Goal: Transaction & Acquisition: Purchase product/service

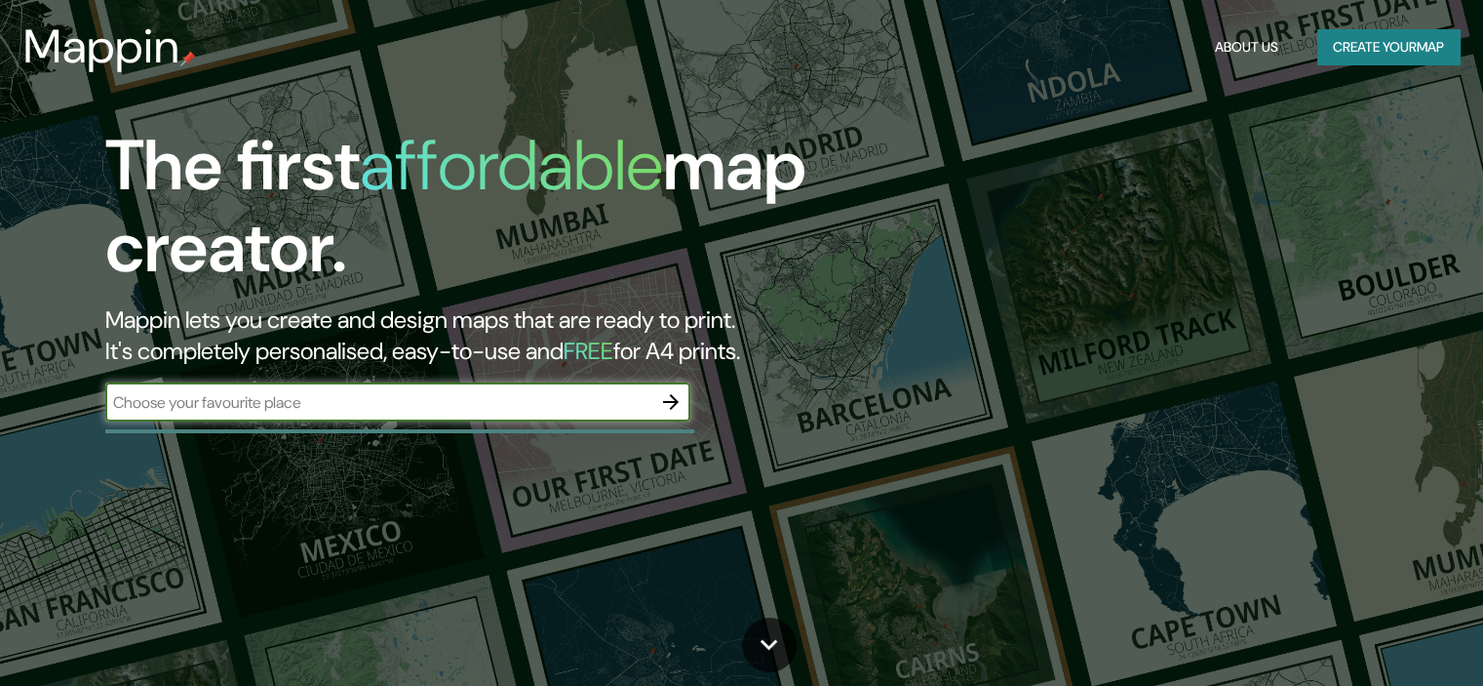
click at [364, 409] on input "text" at bounding box center [378, 402] width 546 height 22
type input "[GEOGRAPHIC_DATA]"
click at [659, 405] on icon "button" at bounding box center [670, 401] width 23 height 23
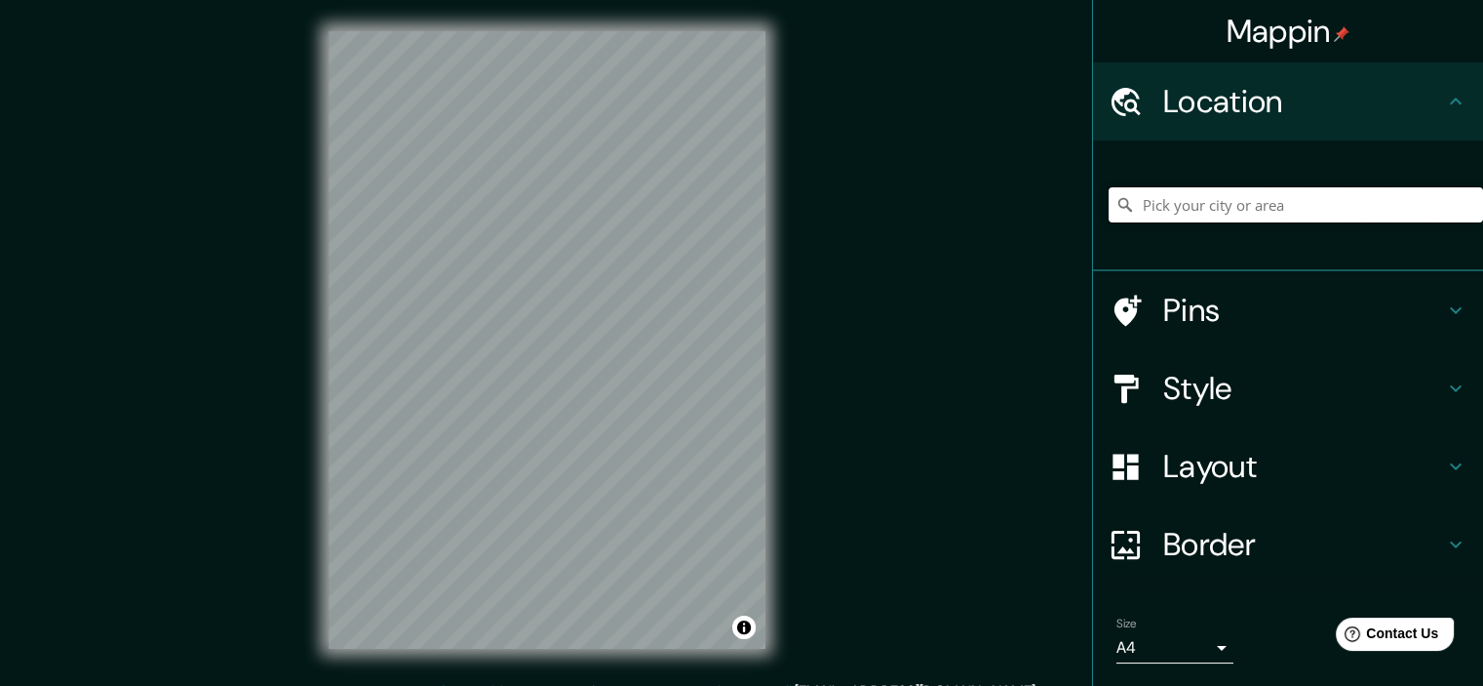
click at [1220, 208] on input "Pick your city or area" at bounding box center [1296, 204] width 374 height 35
type input "F"
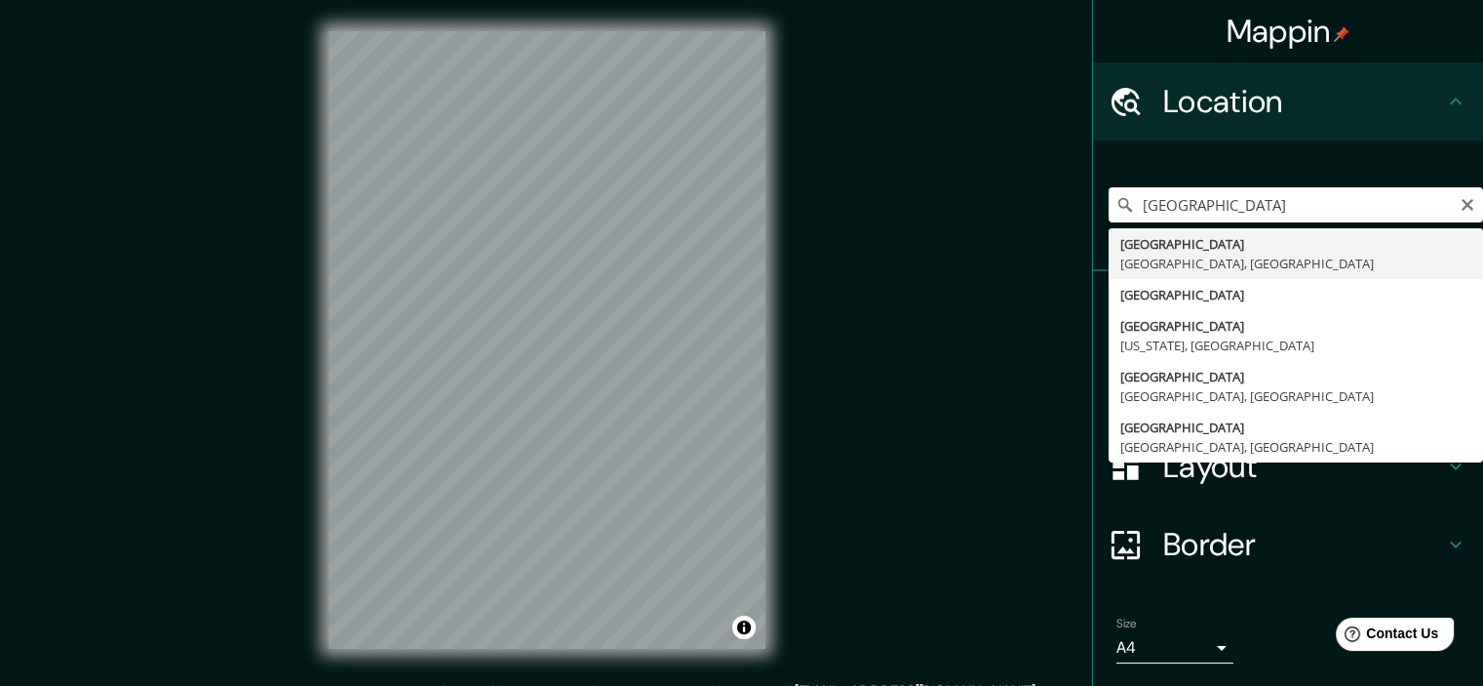
type input "[GEOGRAPHIC_DATA], [GEOGRAPHIC_DATA], [GEOGRAPHIC_DATA]"
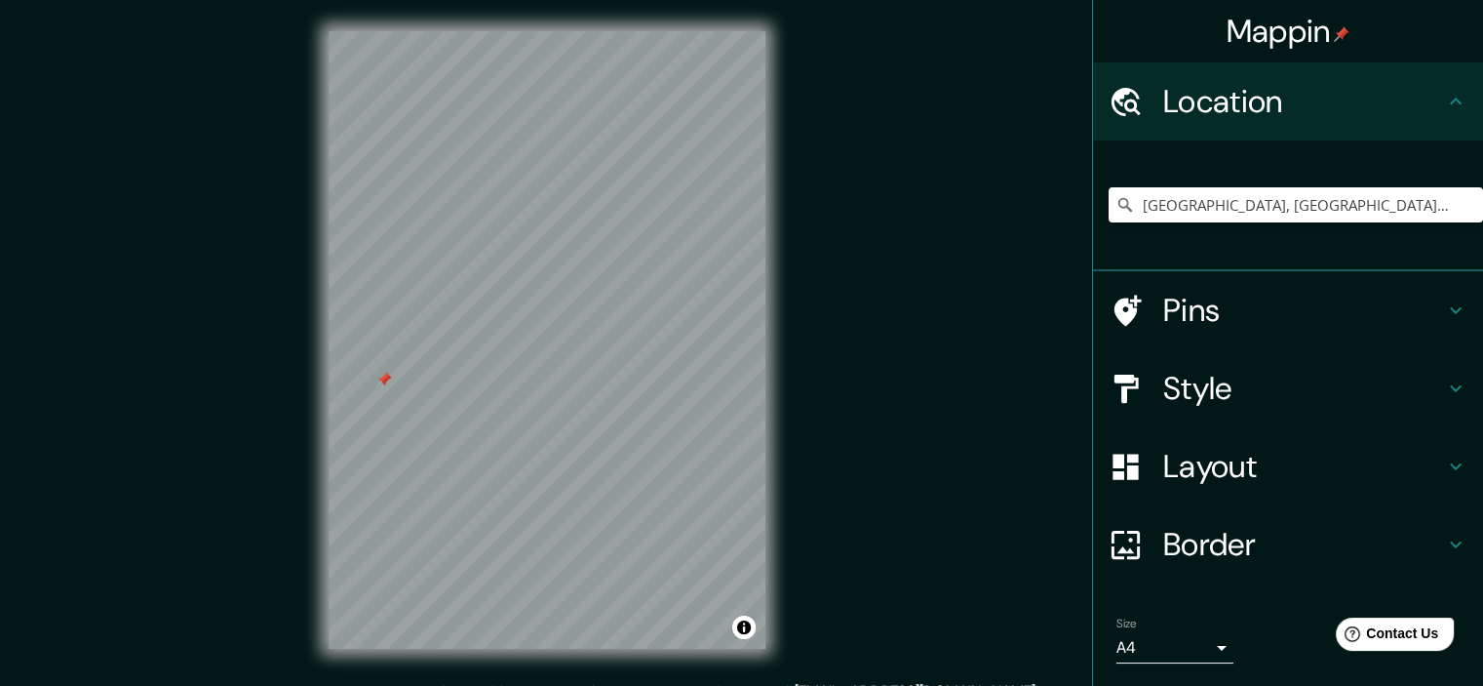
click at [387, 383] on div at bounding box center [384, 380] width 16 height 16
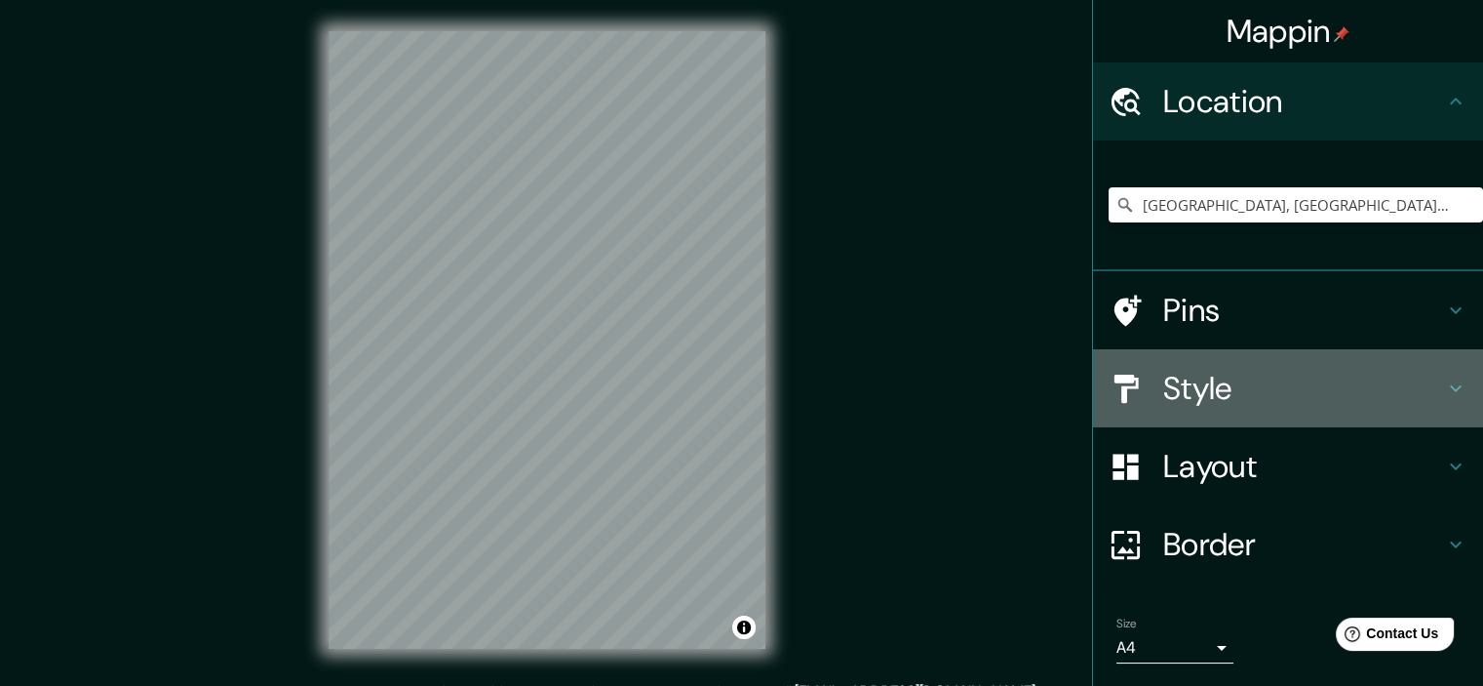
click at [1287, 396] on h4 "Style" at bounding box center [1303, 388] width 281 height 39
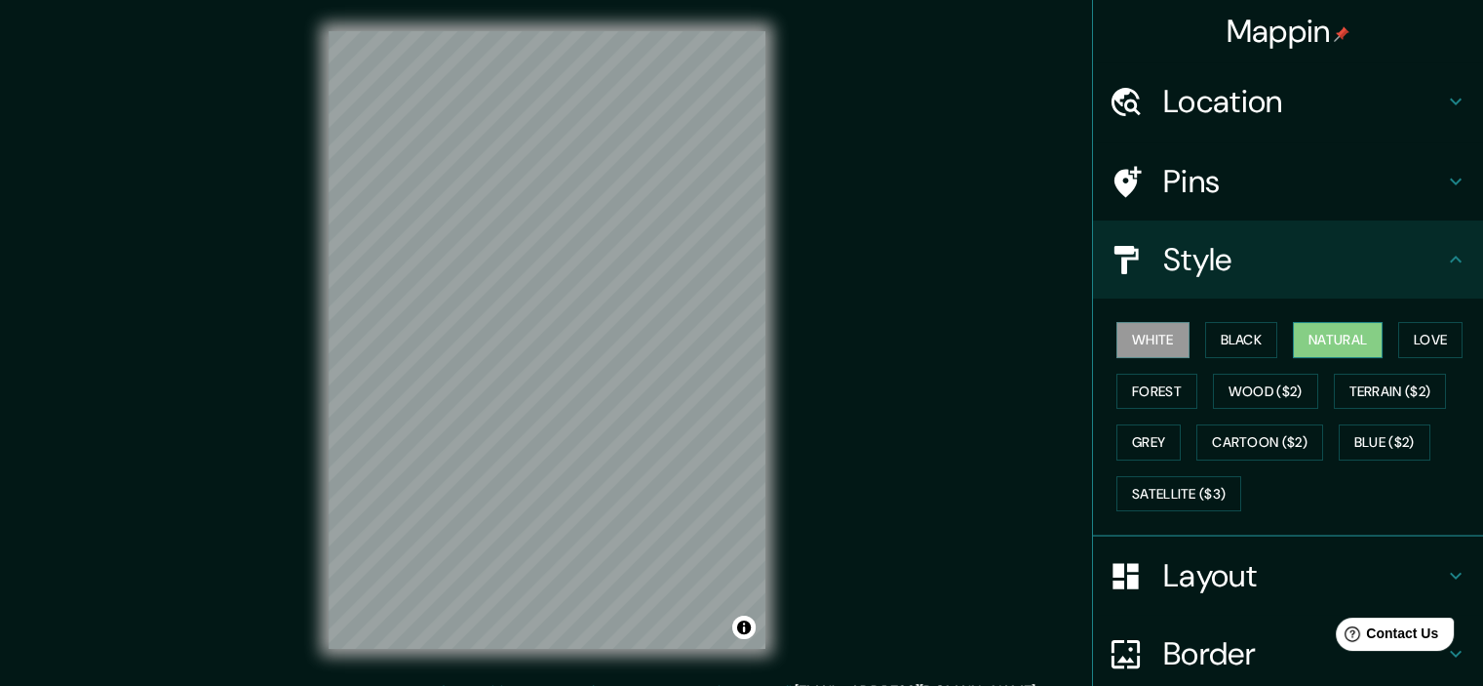
click at [1314, 337] on button "Natural" at bounding box center [1338, 340] width 90 height 36
click at [1396, 387] on button "Terrain ($2)" at bounding box center [1390, 391] width 113 height 36
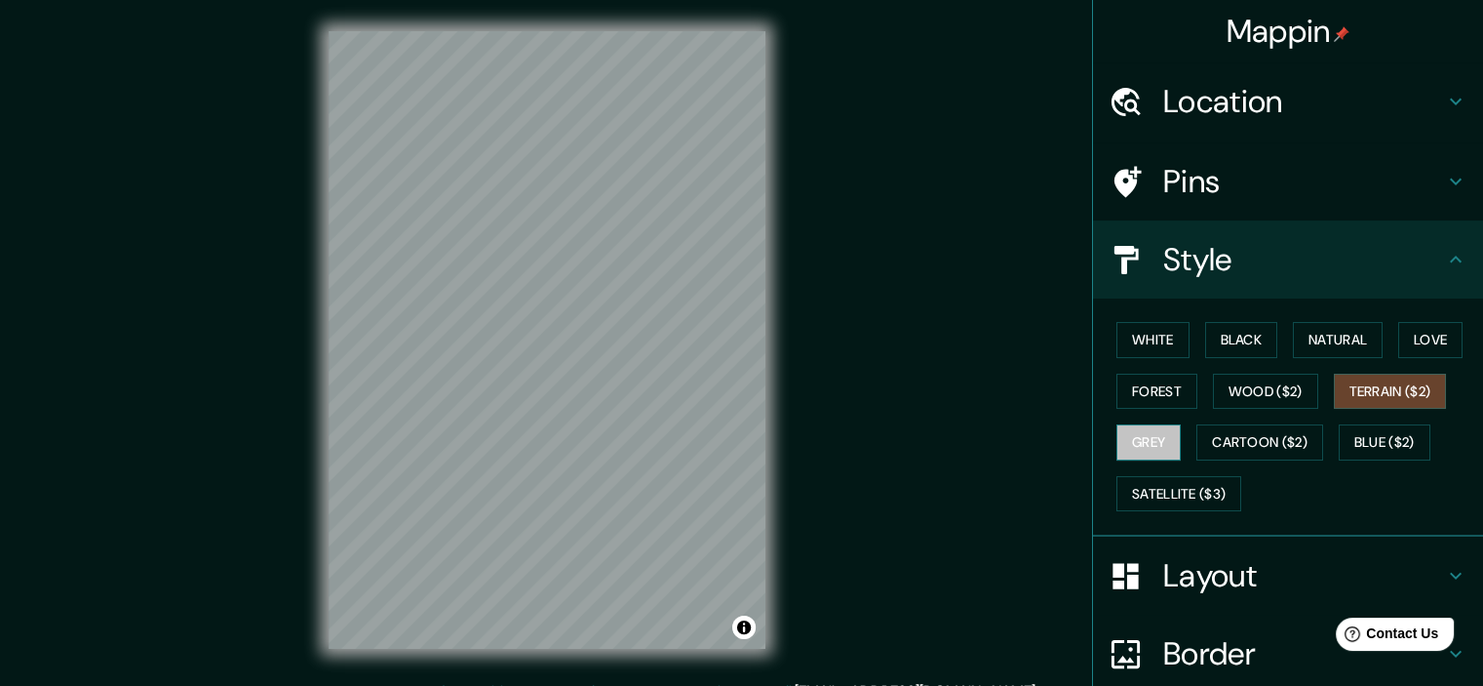
click at [1133, 438] on button "Grey" at bounding box center [1149, 442] width 64 height 36
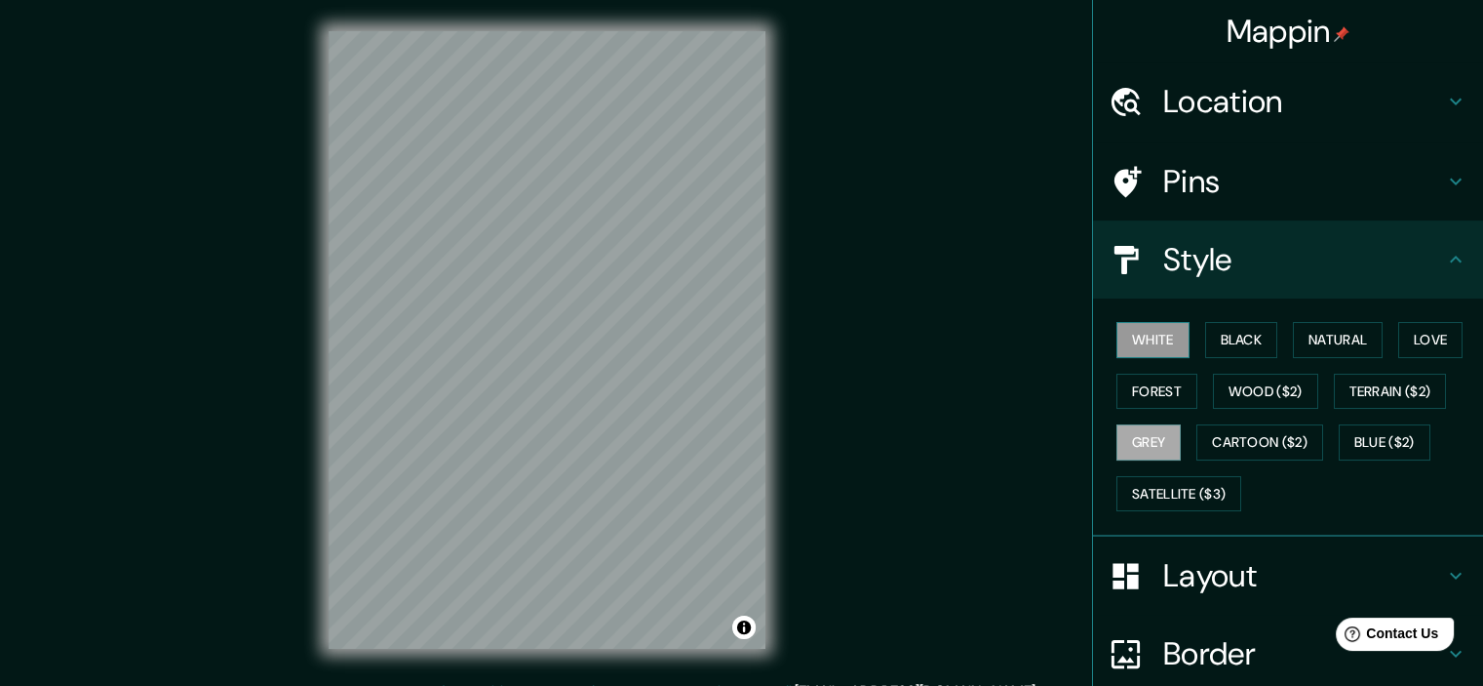
click at [1150, 339] on button "White" at bounding box center [1153, 340] width 73 height 36
click at [1216, 338] on button "Black" at bounding box center [1241, 340] width 73 height 36
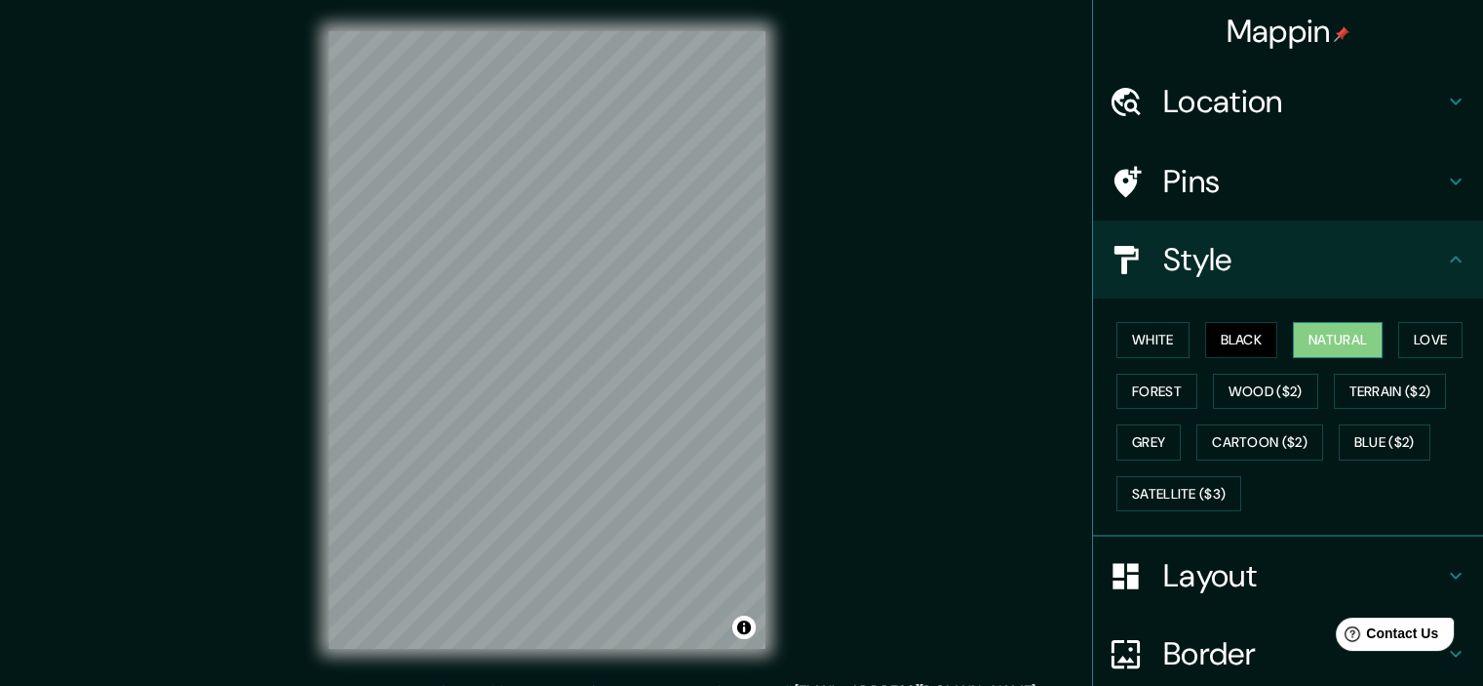
click at [1338, 339] on button "Natural" at bounding box center [1338, 340] width 90 height 36
click at [1437, 340] on button "Love" at bounding box center [1430, 340] width 64 height 36
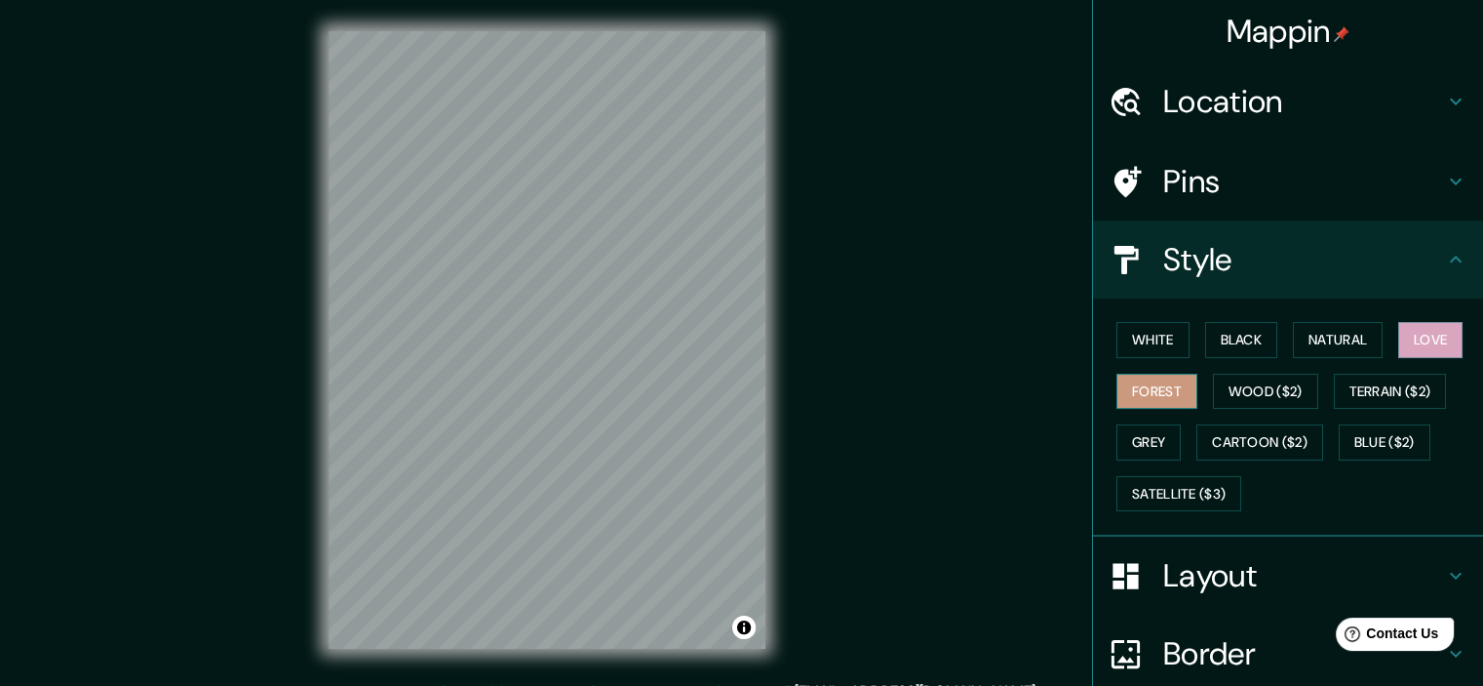
click at [1122, 384] on button "Forest" at bounding box center [1157, 391] width 81 height 36
click at [1227, 386] on button "Wood ($2)" at bounding box center [1265, 391] width 105 height 36
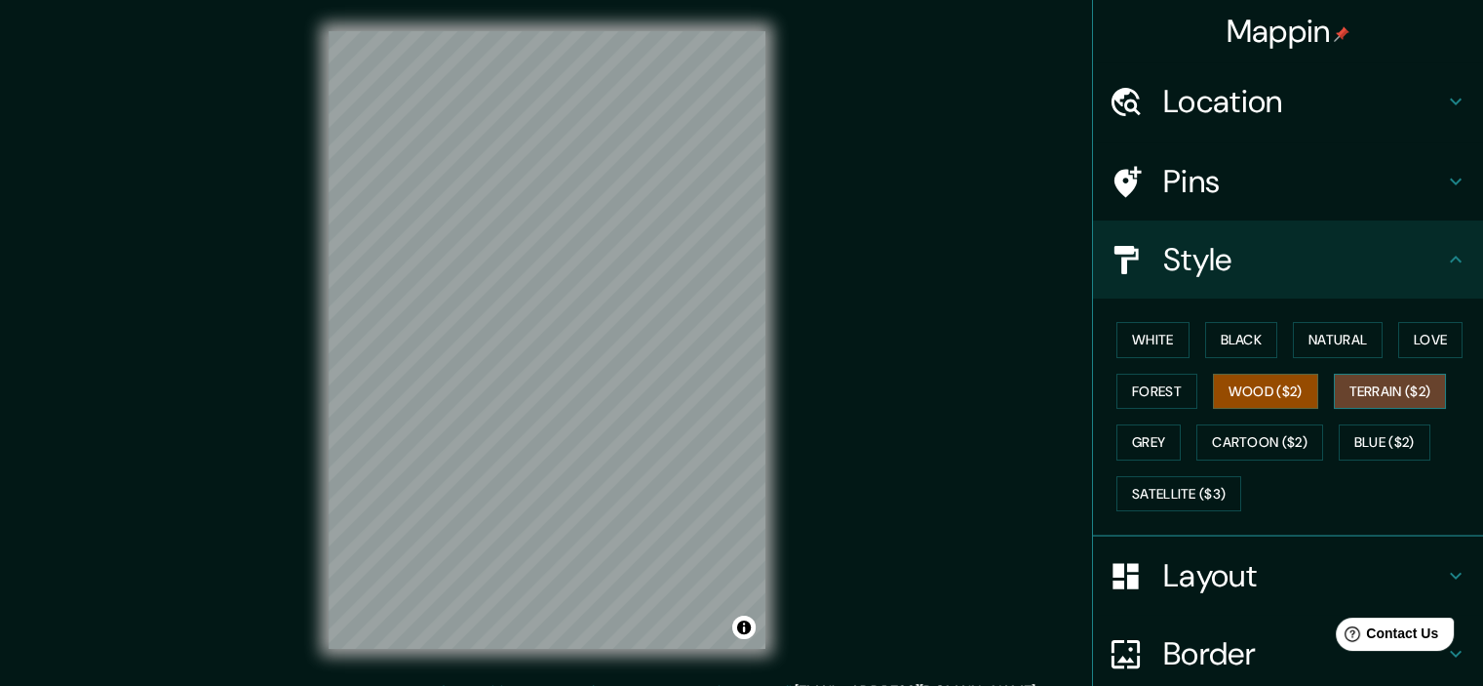
click at [1368, 389] on button "Terrain ($2)" at bounding box center [1390, 391] width 113 height 36
click at [1131, 442] on button "Grey" at bounding box center [1149, 442] width 64 height 36
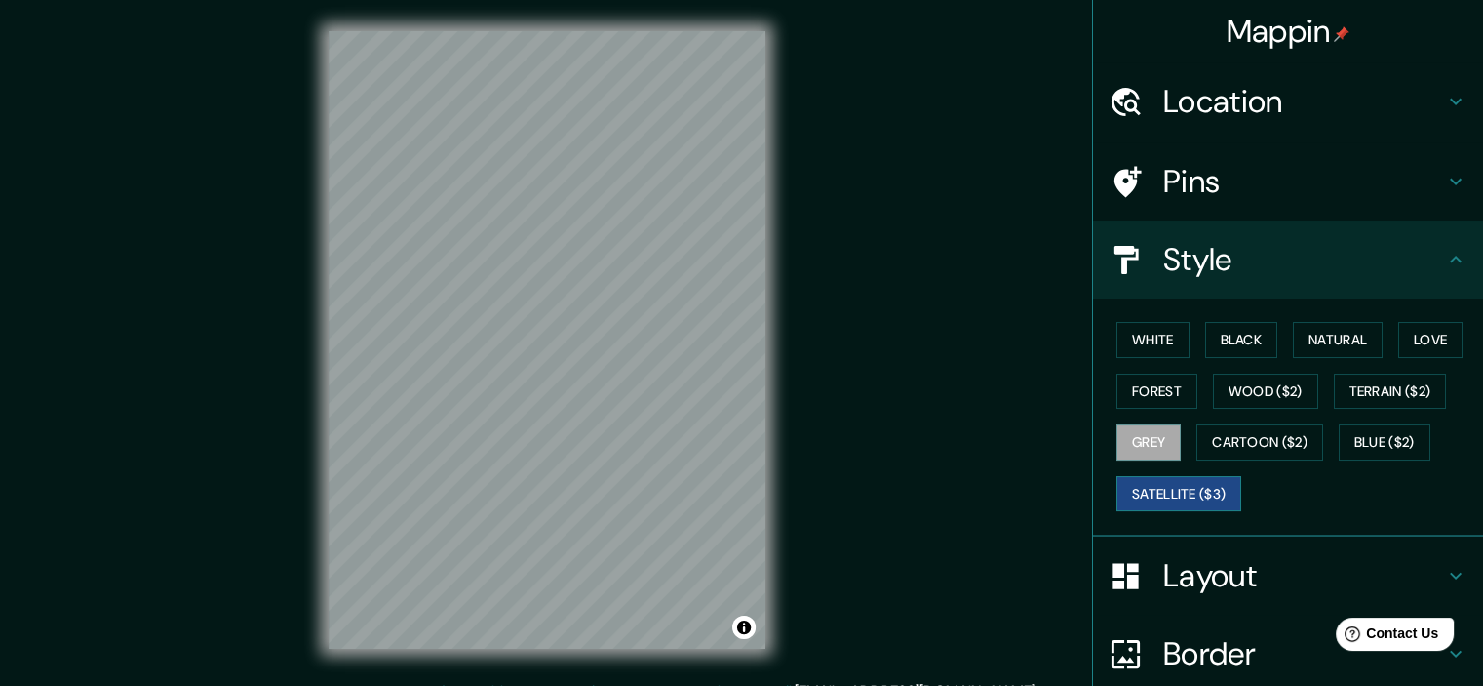
click at [1163, 490] on button "Satellite ($3)" at bounding box center [1179, 494] width 125 height 36
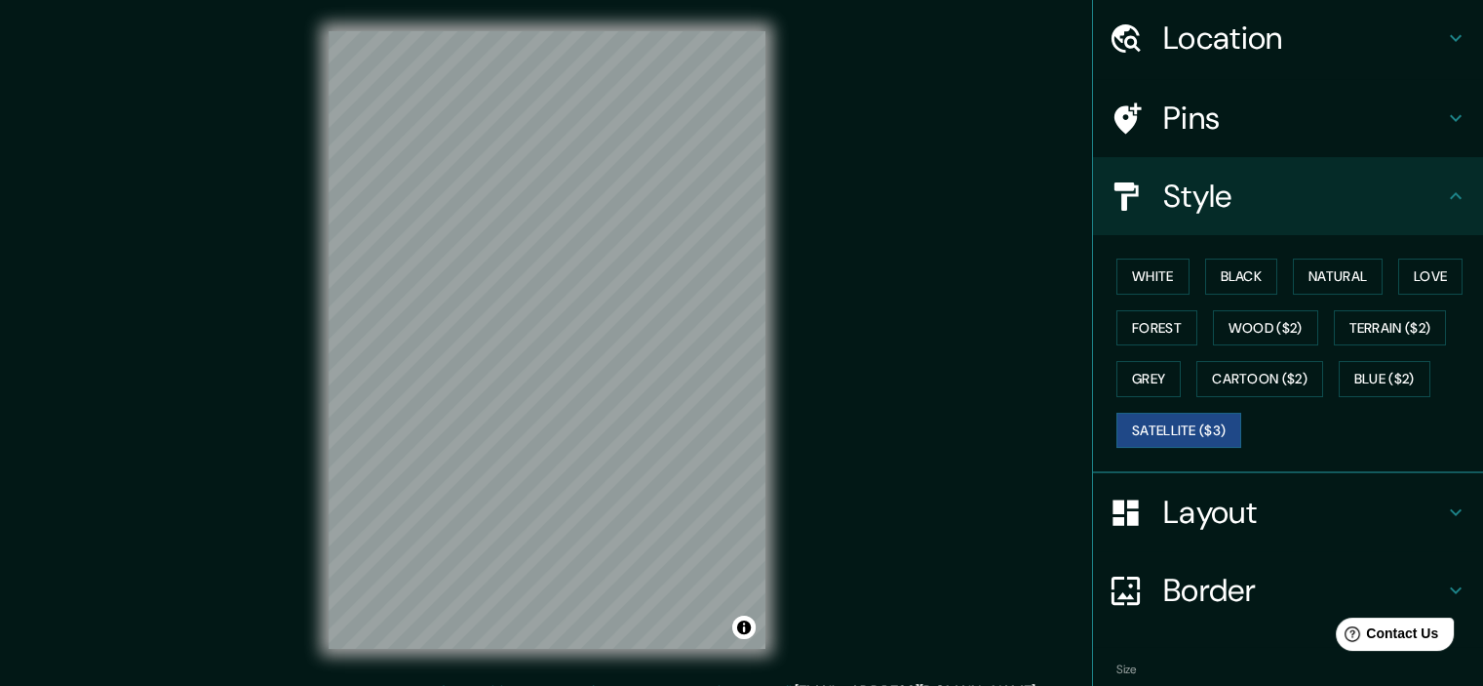
scroll to position [98, 0]
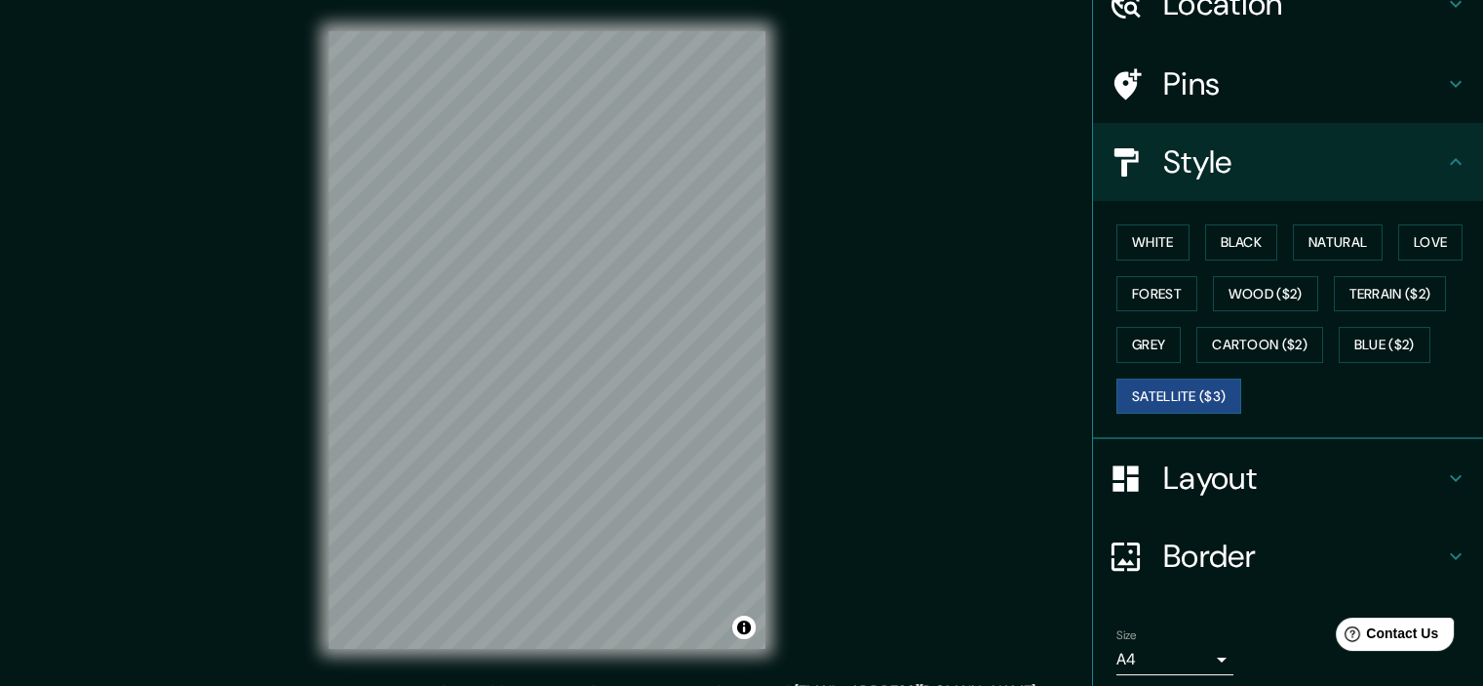
click at [1297, 471] on h4 "Layout" at bounding box center [1303, 477] width 281 height 39
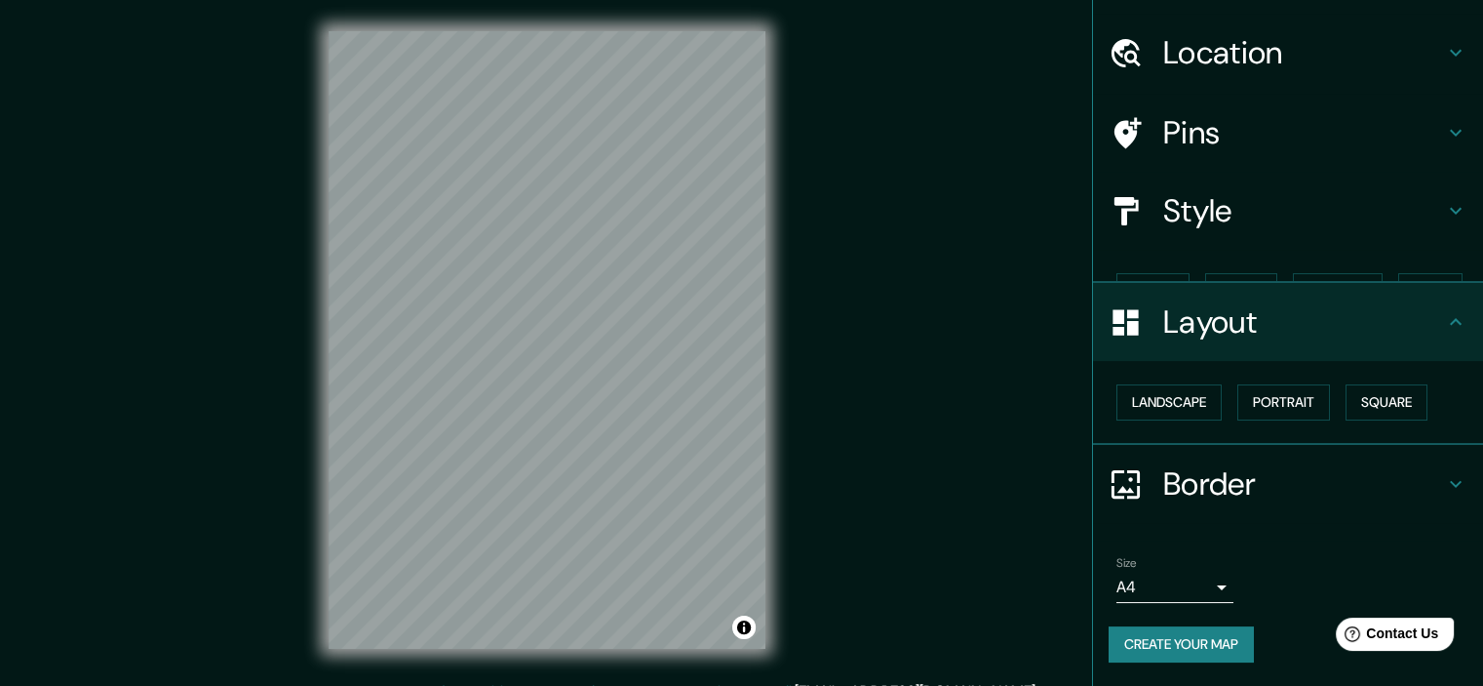
scroll to position [14, 0]
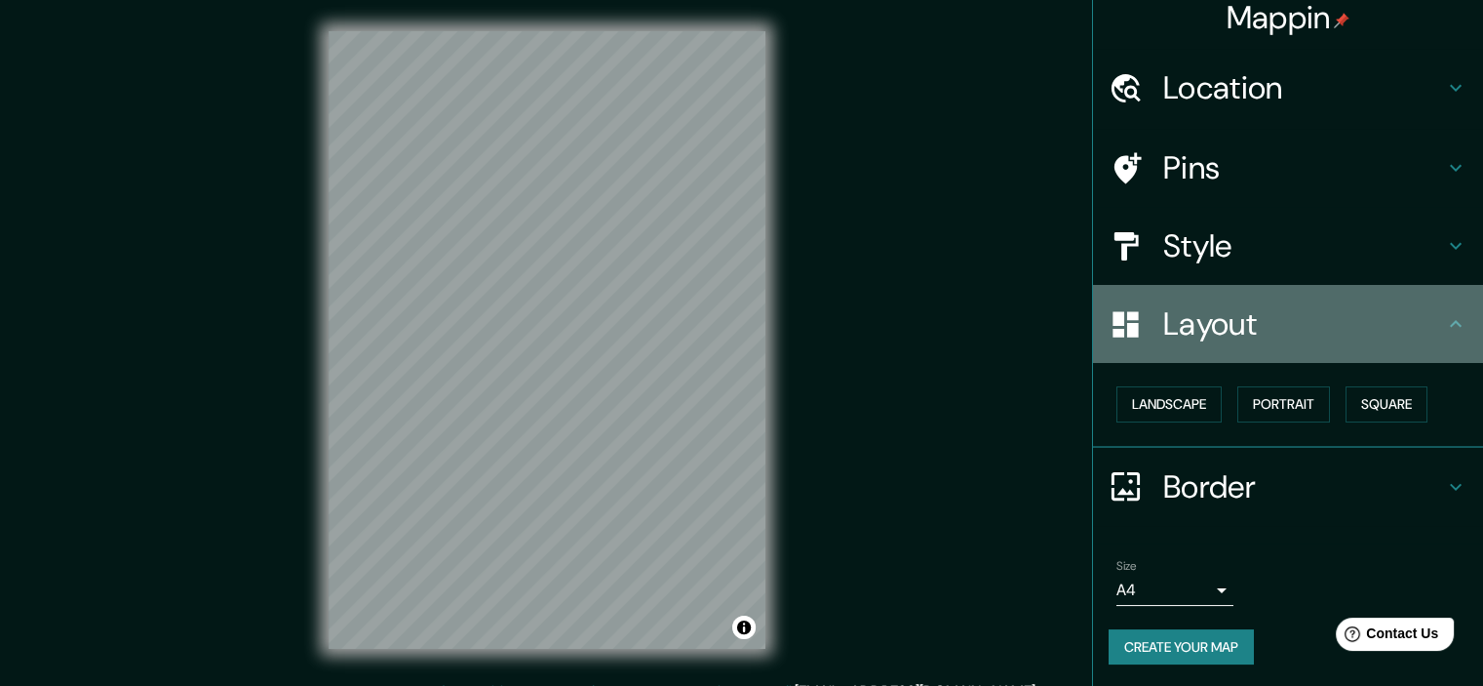
click at [1297, 329] on h4 "Layout" at bounding box center [1303, 323] width 281 height 39
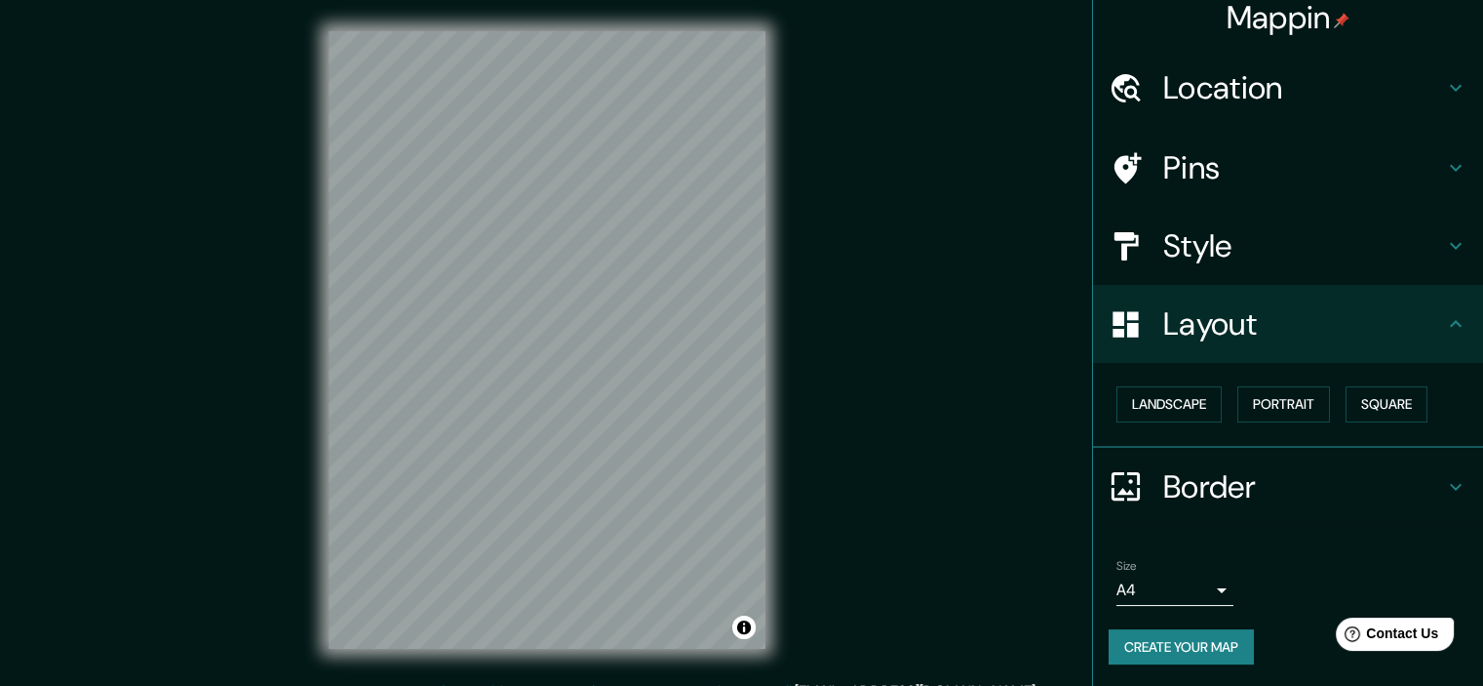
click at [1196, 579] on body "Mappin Location [GEOGRAPHIC_DATA], [GEOGRAPHIC_DATA], [GEOGRAPHIC_DATA] Pins St…" at bounding box center [741, 343] width 1483 height 686
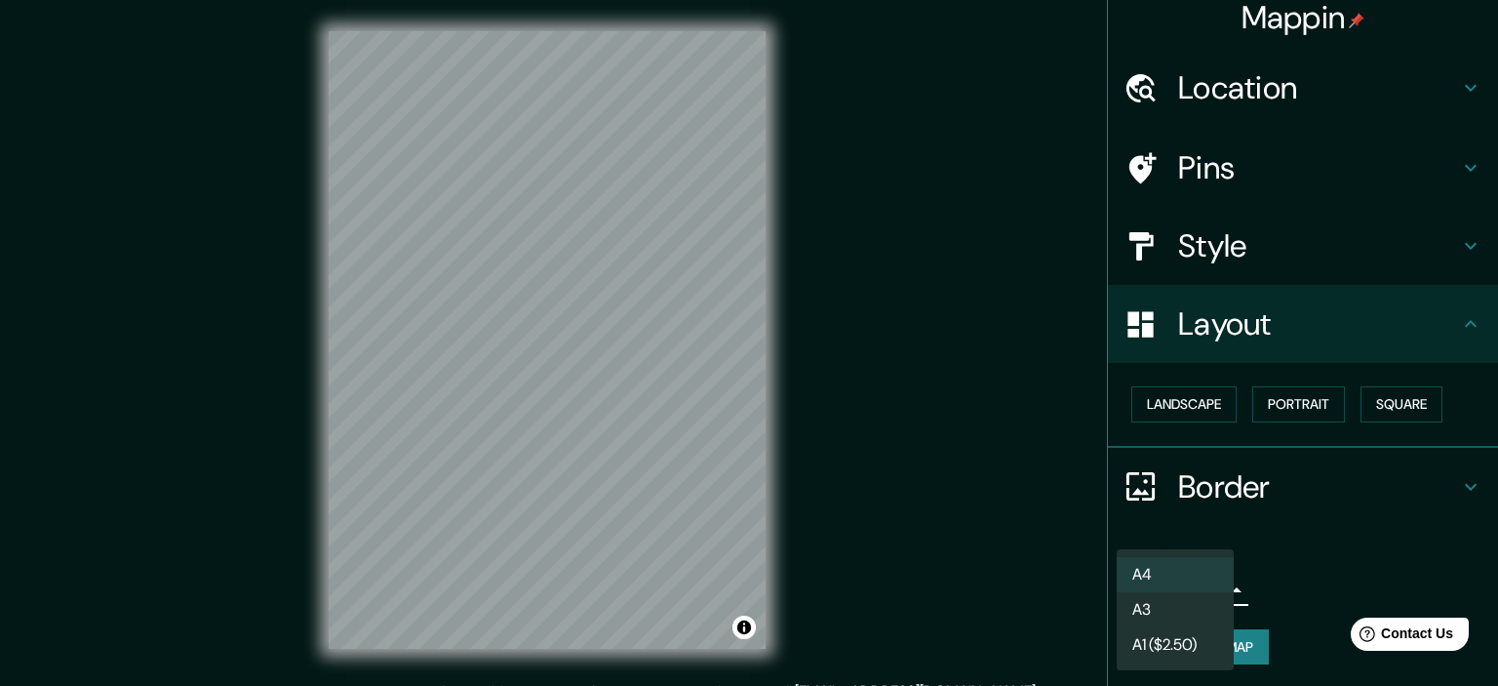
click at [1201, 598] on li "A3" at bounding box center [1175, 609] width 117 height 35
type input "a4"
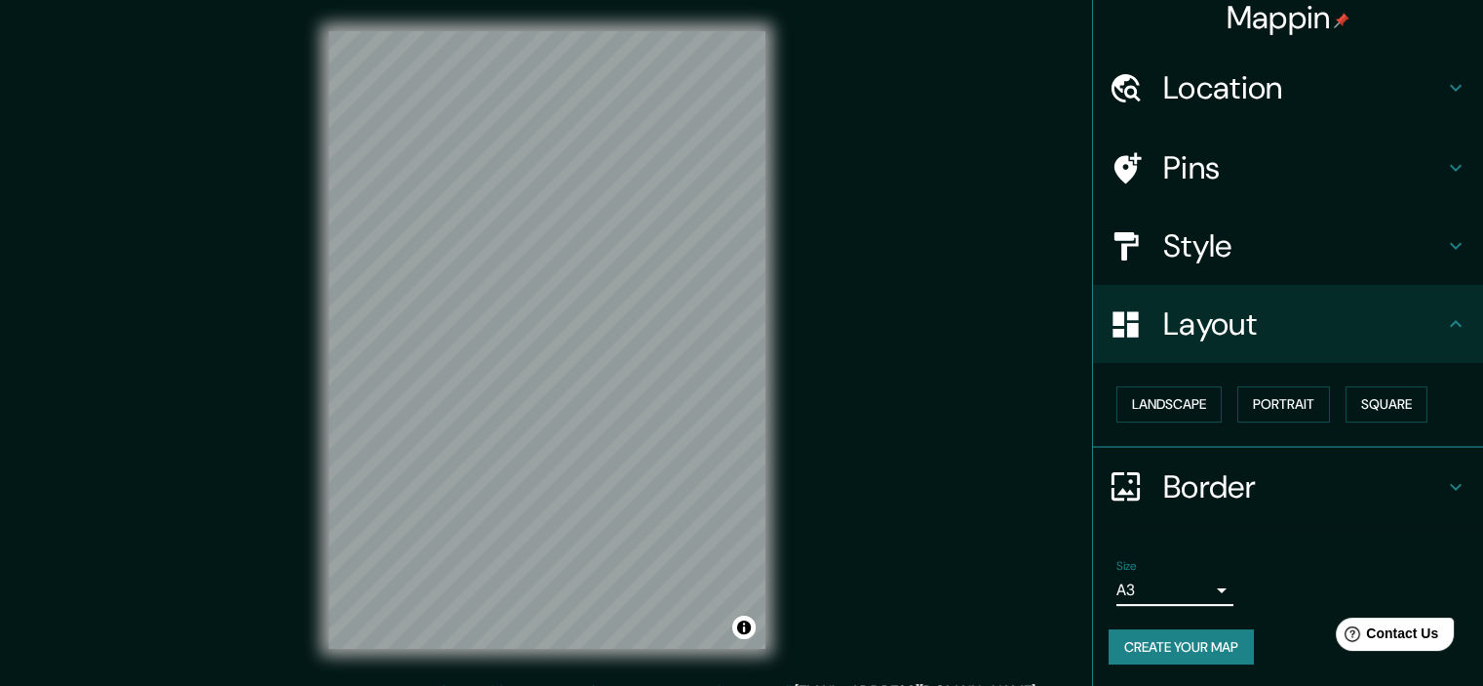
click at [1250, 241] on h4 "Style" at bounding box center [1303, 245] width 281 height 39
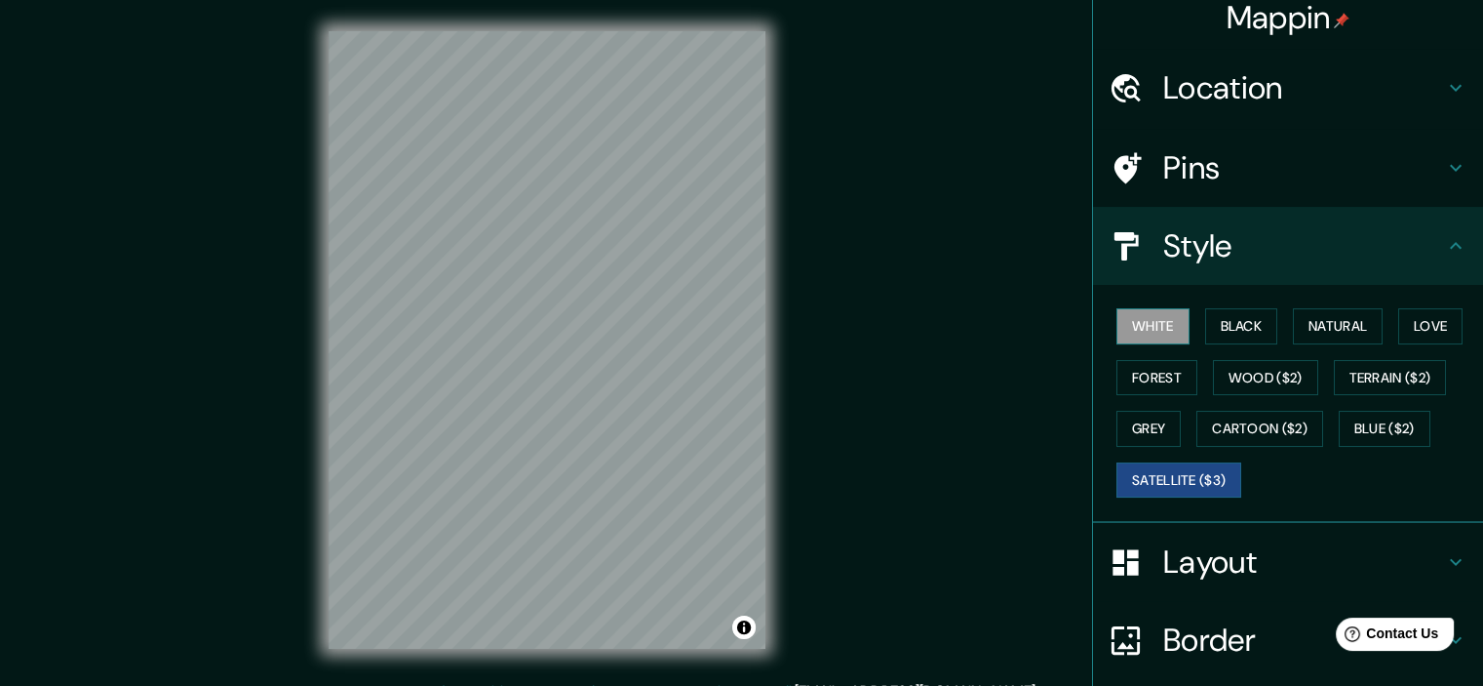
click at [1150, 329] on button "White" at bounding box center [1153, 326] width 73 height 36
click at [1264, 339] on button "Black" at bounding box center [1241, 326] width 73 height 36
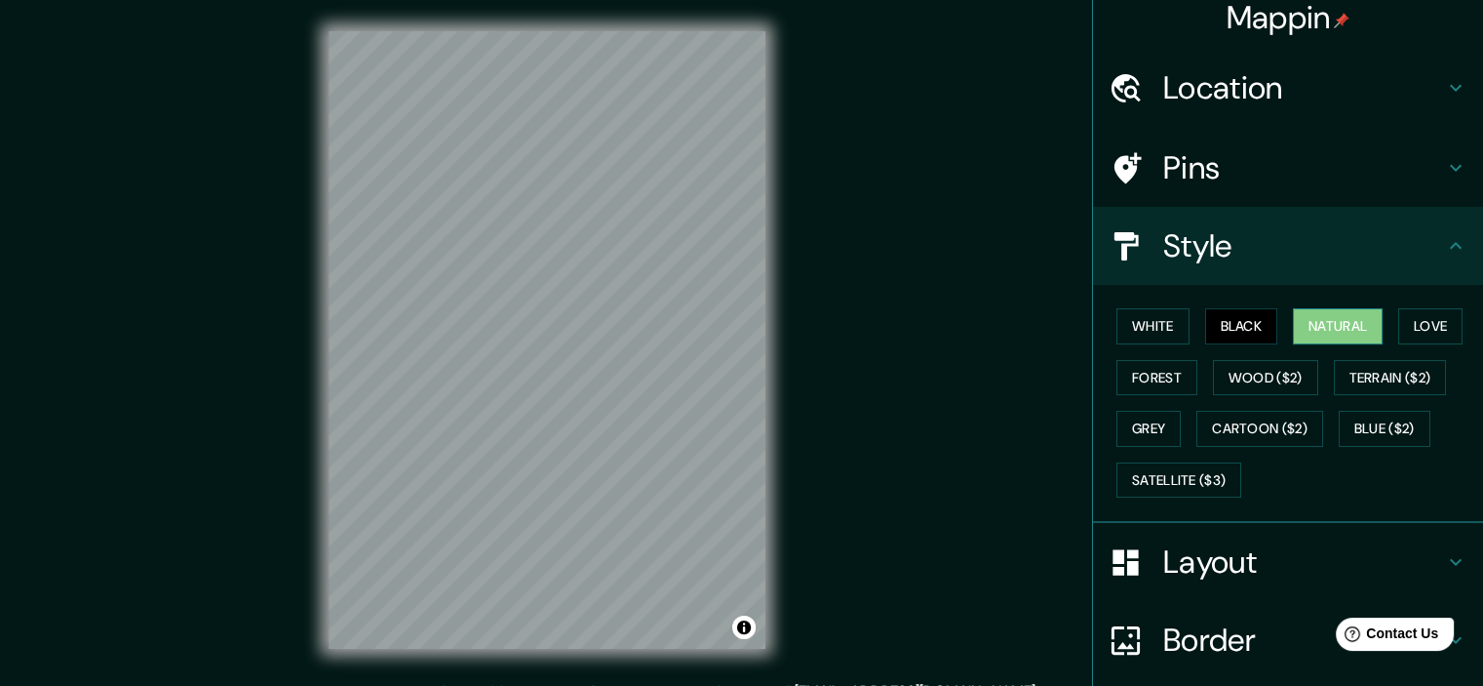
click at [1312, 330] on button "Natural" at bounding box center [1338, 326] width 90 height 36
click at [1381, 331] on div "White Black Natural Love Forest Wood ($2) Terrain ($2) Grey Cartoon ($2) Blue (…" at bounding box center [1296, 402] width 374 height 205
click at [1419, 331] on button "Love" at bounding box center [1430, 326] width 64 height 36
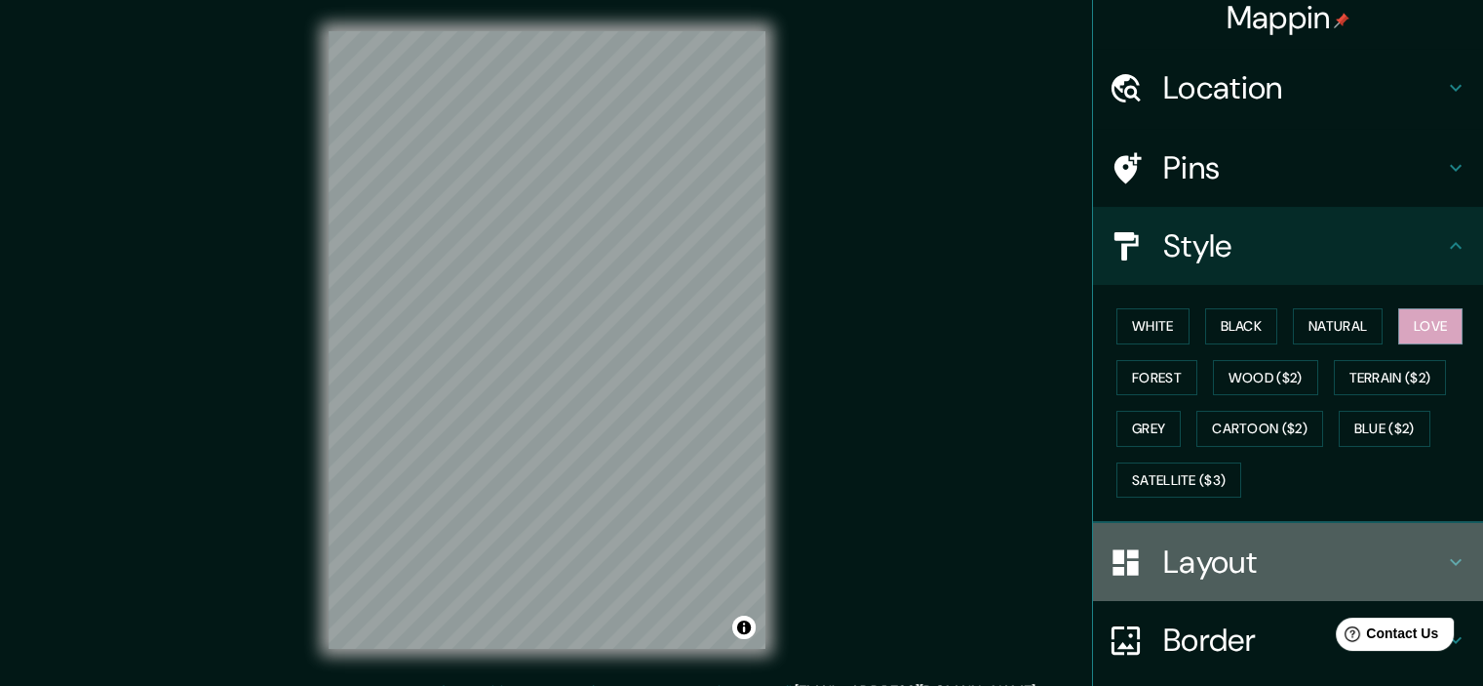
click at [1163, 545] on h4 "Layout" at bounding box center [1303, 561] width 281 height 39
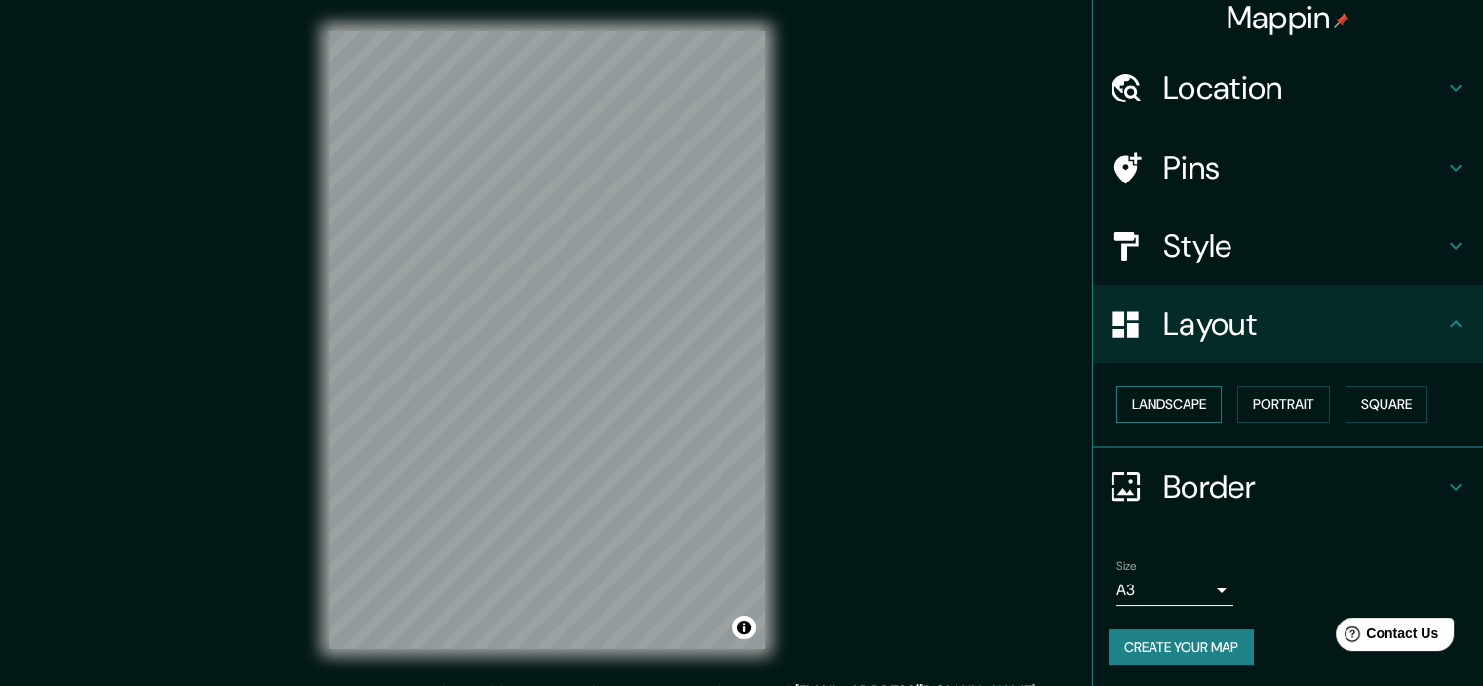
click at [1188, 384] on div "Landscape [GEOGRAPHIC_DATA]" at bounding box center [1296, 404] width 374 height 52
click at [1183, 397] on button "Landscape" at bounding box center [1169, 404] width 105 height 36
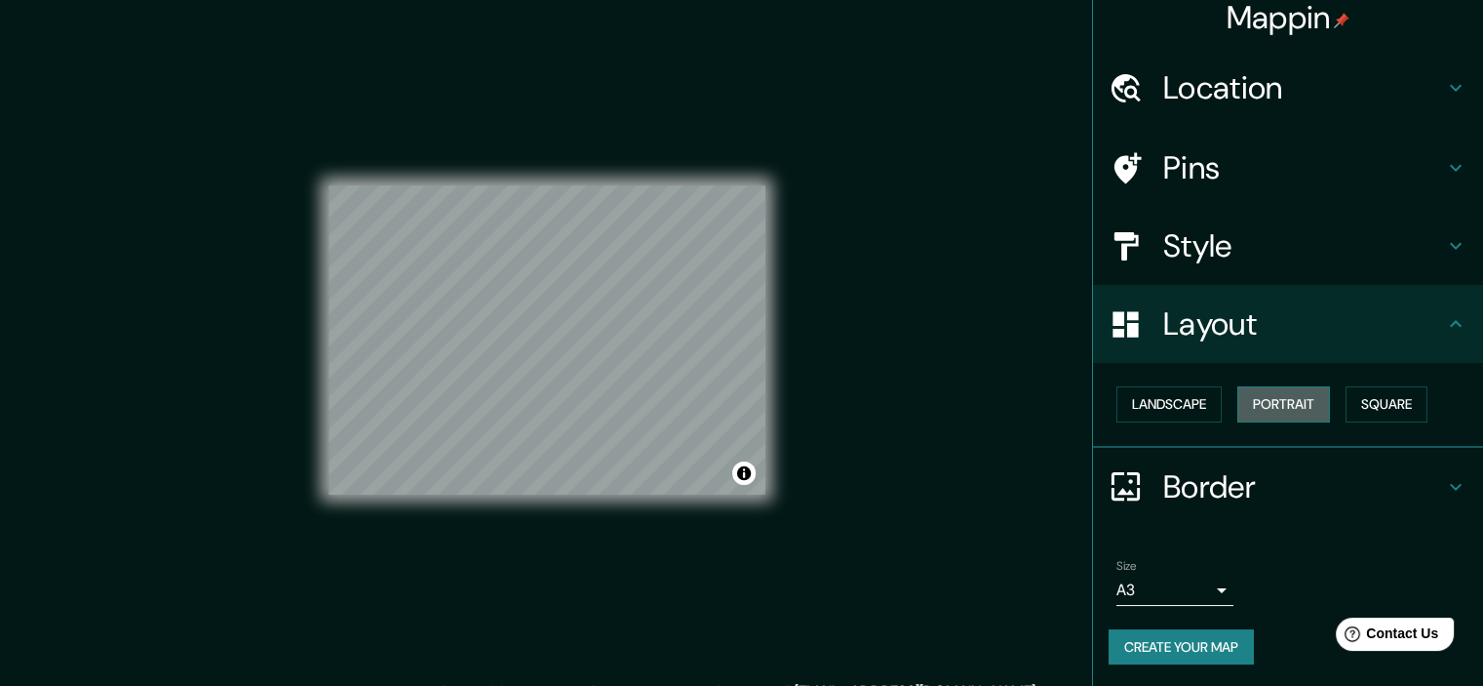
click at [1280, 401] on button "Portrait" at bounding box center [1283, 404] width 93 height 36
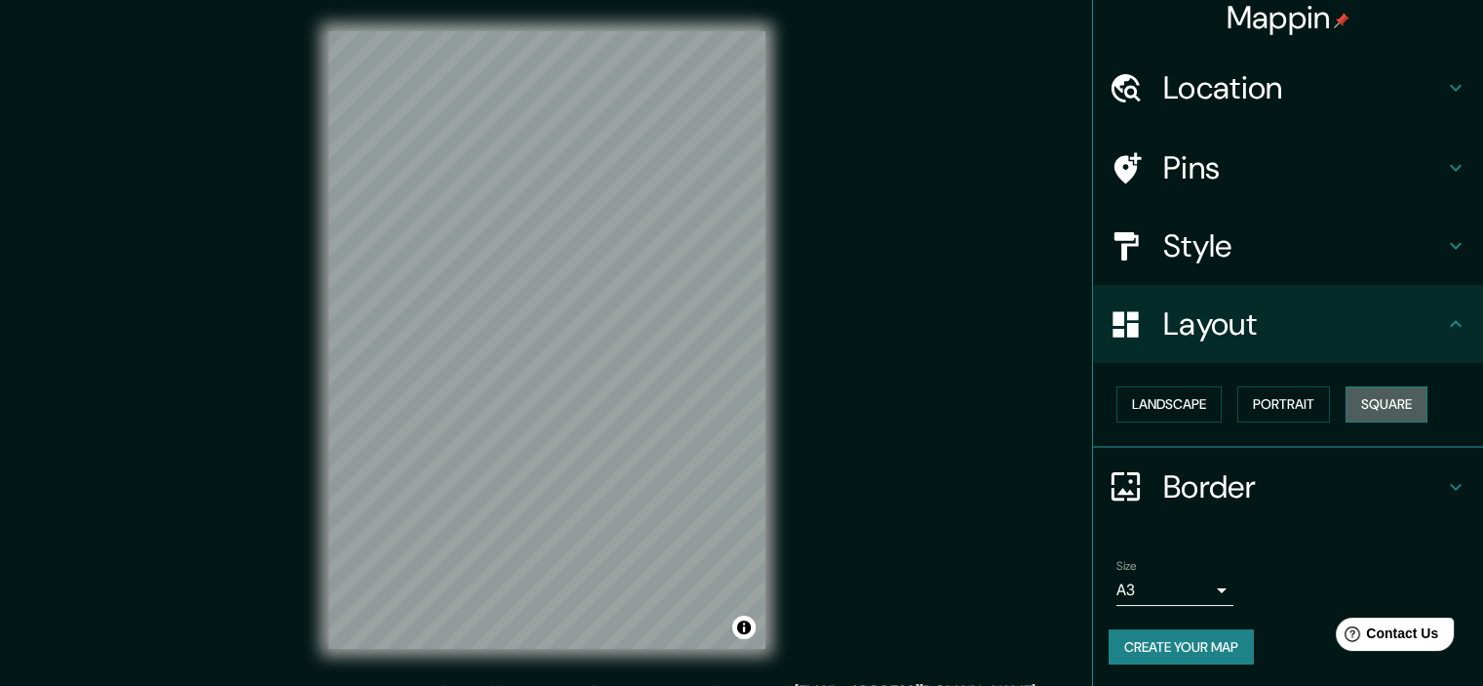
click at [1373, 401] on button "Square" at bounding box center [1387, 404] width 82 height 36
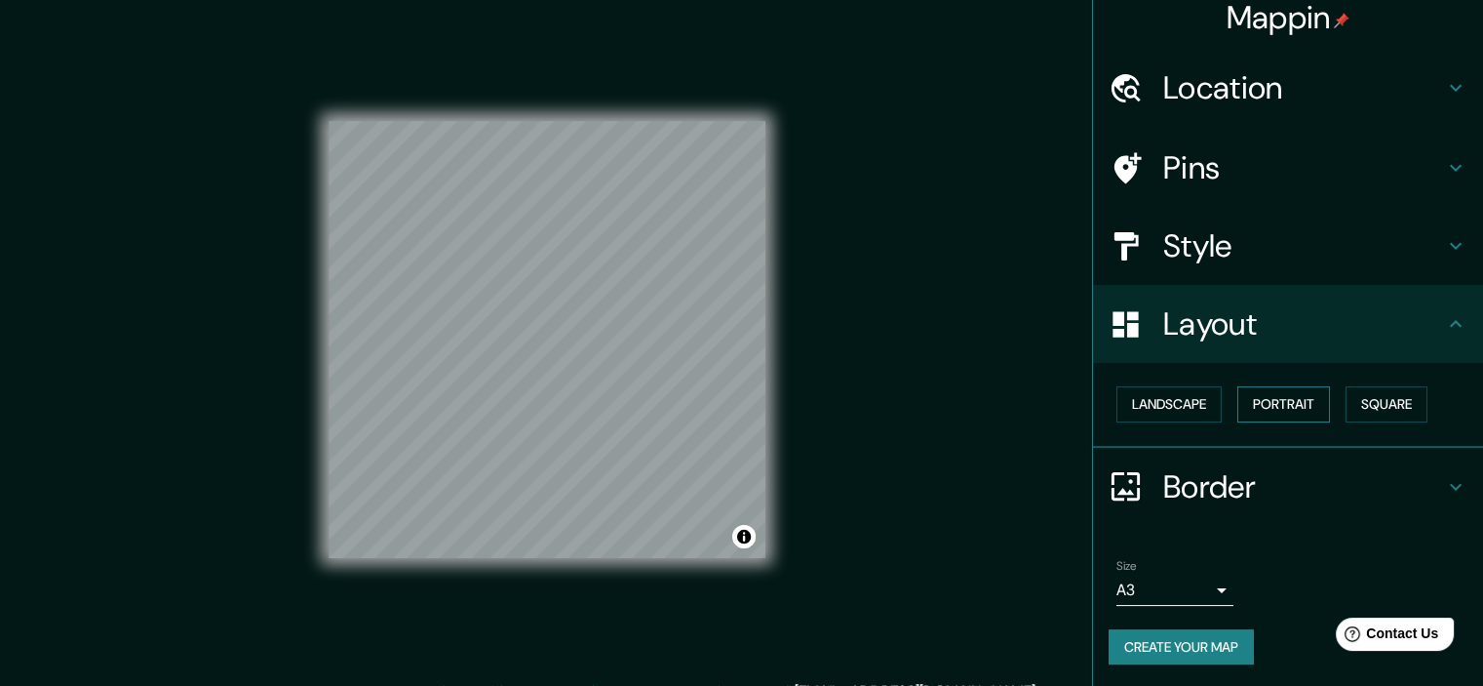
click at [1249, 405] on button "Portrait" at bounding box center [1283, 404] width 93 height 36
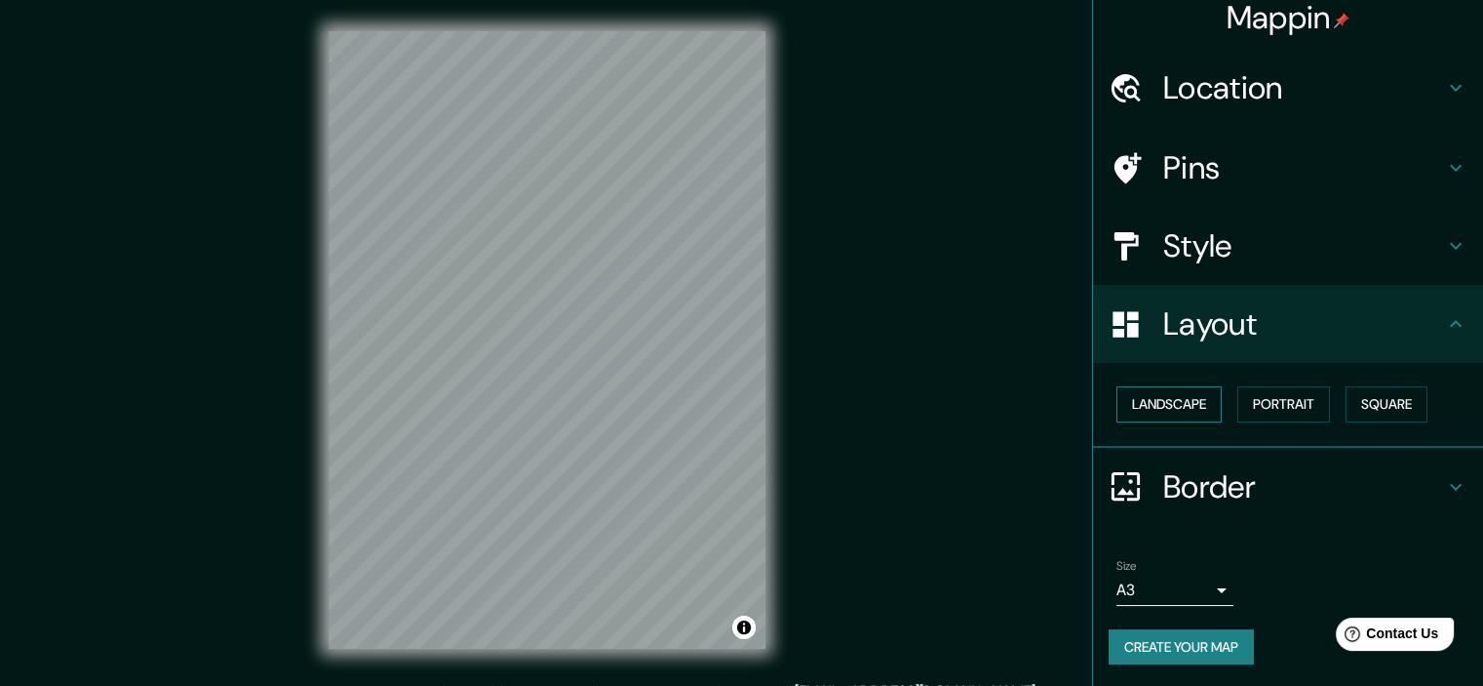
click at [1169, 404] on button "Landscape" at bounding box center [1169, 404] width 105 height 36
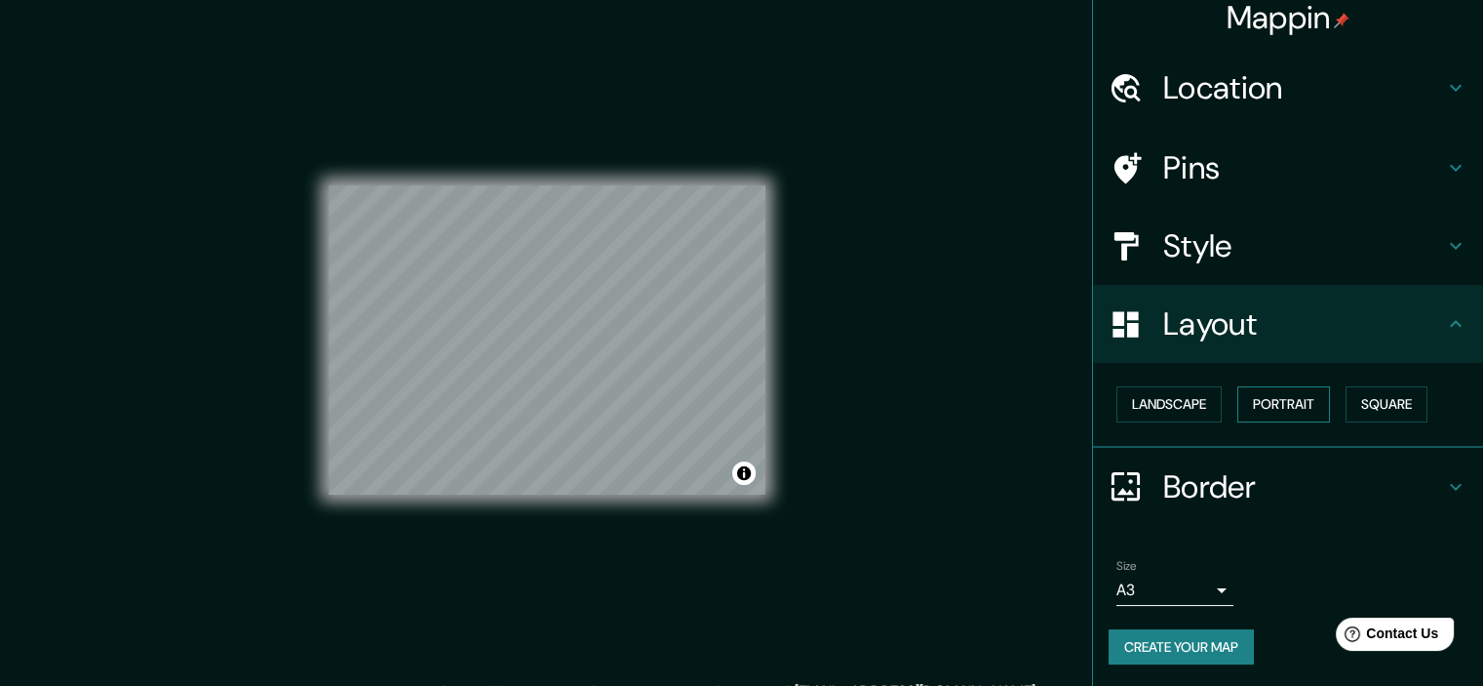
click at [1274, 404] on button "Portrait" at bounding box center [1283, 404] width 93 height 36
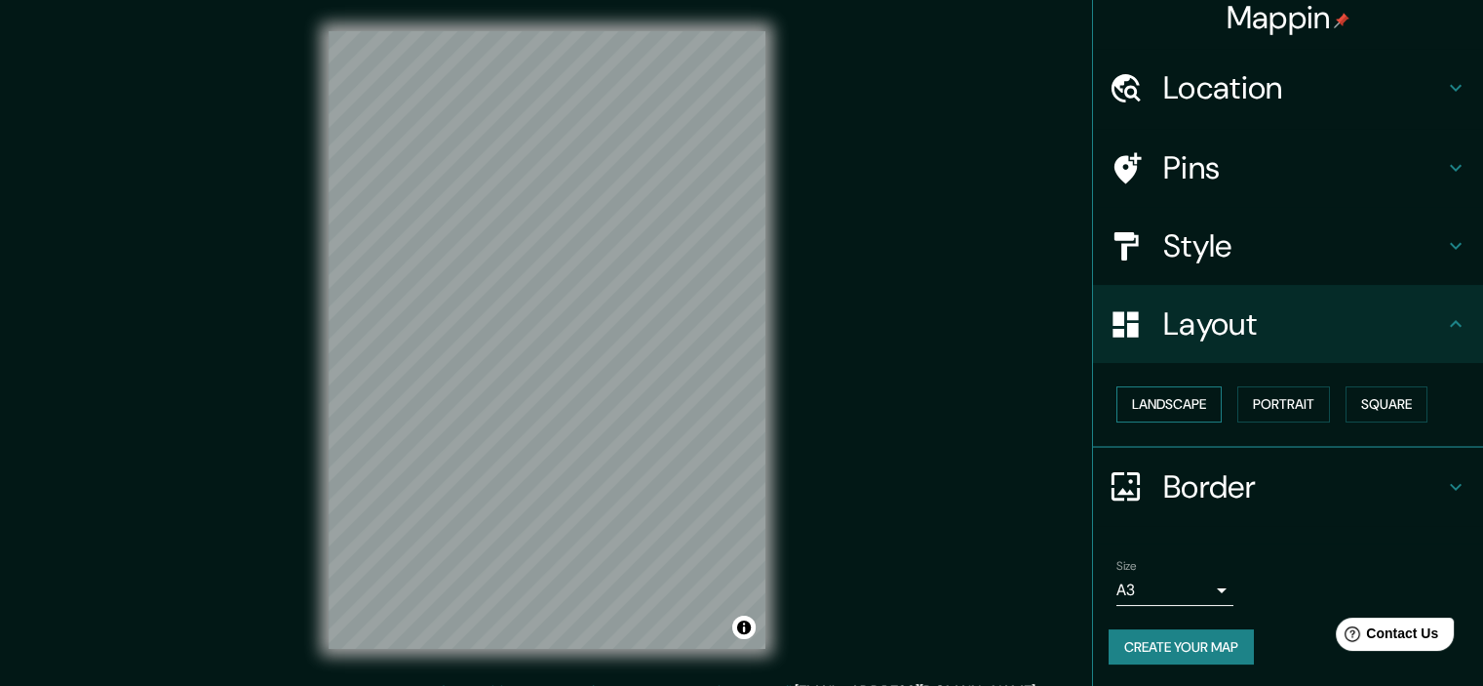
click at [1178, 400] on button "Landscape" at bounding box center [1169, 404] width 105 height 36
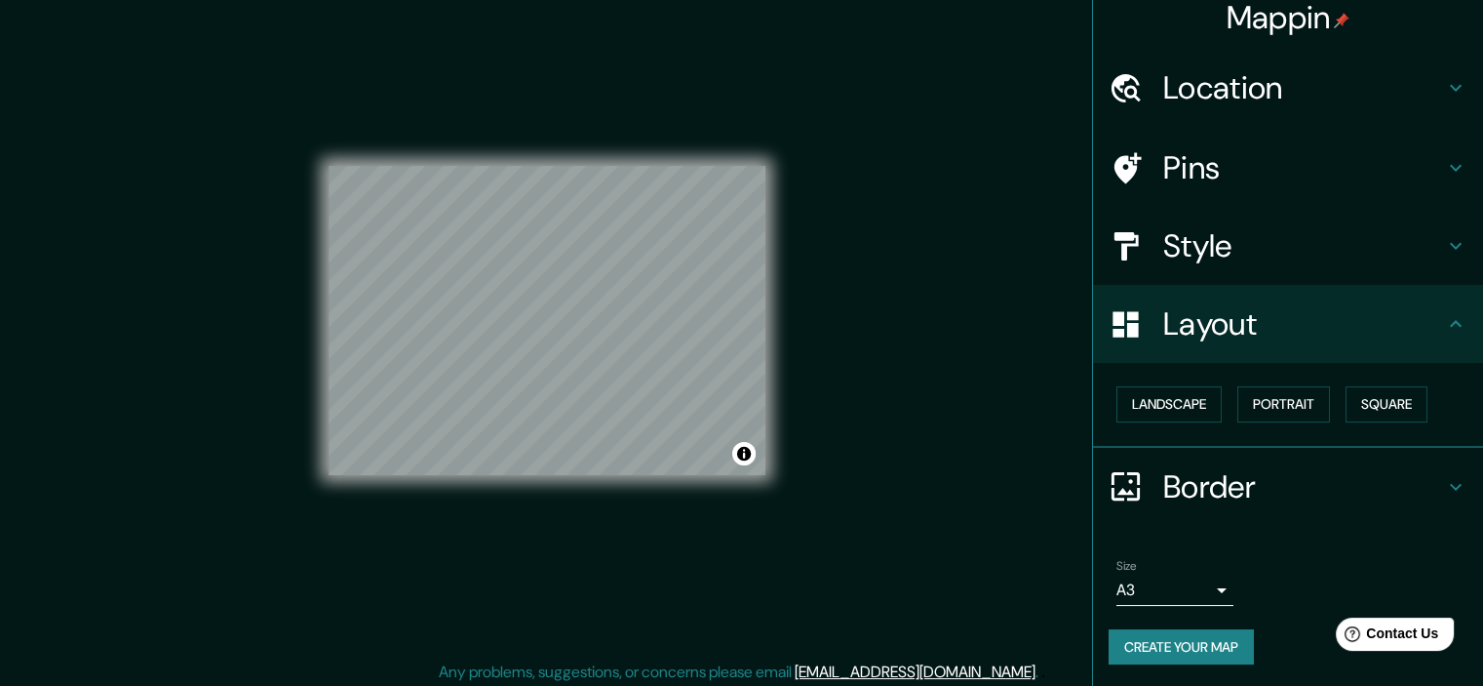
scroll to position [24, 0]
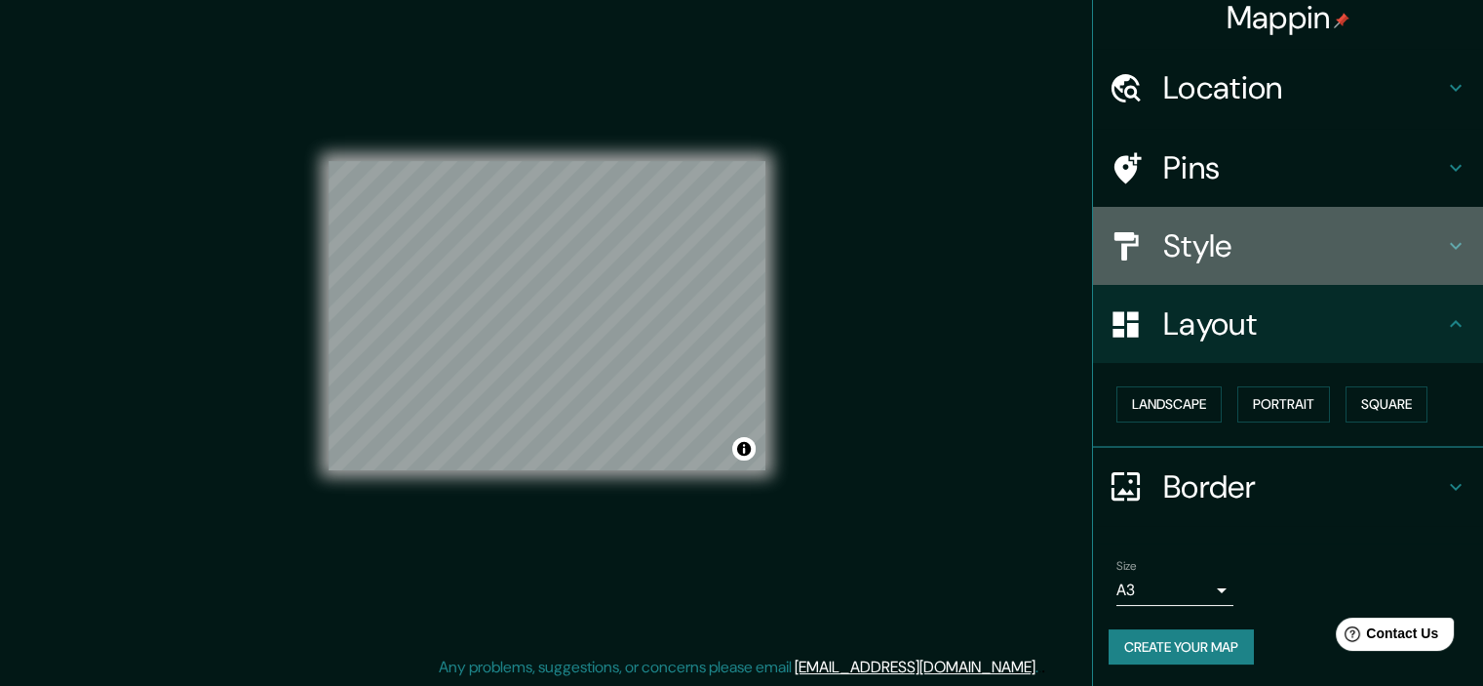
click at [1286, 261] on h4 "Style" at bounding box center [1303, 245] width 281 height 39
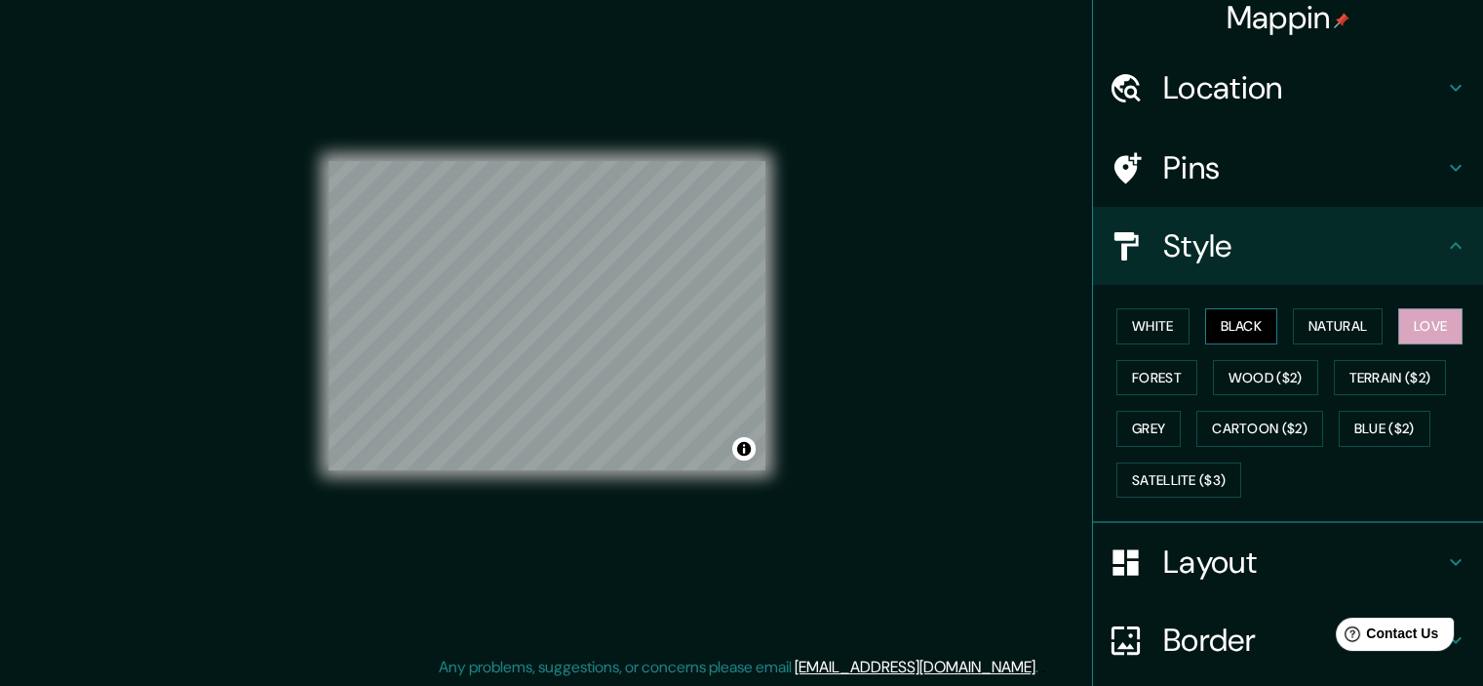
click at [1227, 334] on button "Black" at bounding box center [1241, 326] width 73 height 36
click at [1139, 336] on button "White" at bounding box center [1153, 326] width 73 height 36
click at [1209, 148] on h4 "Pins" at bounding box center [1303, 167] width 281 height 39
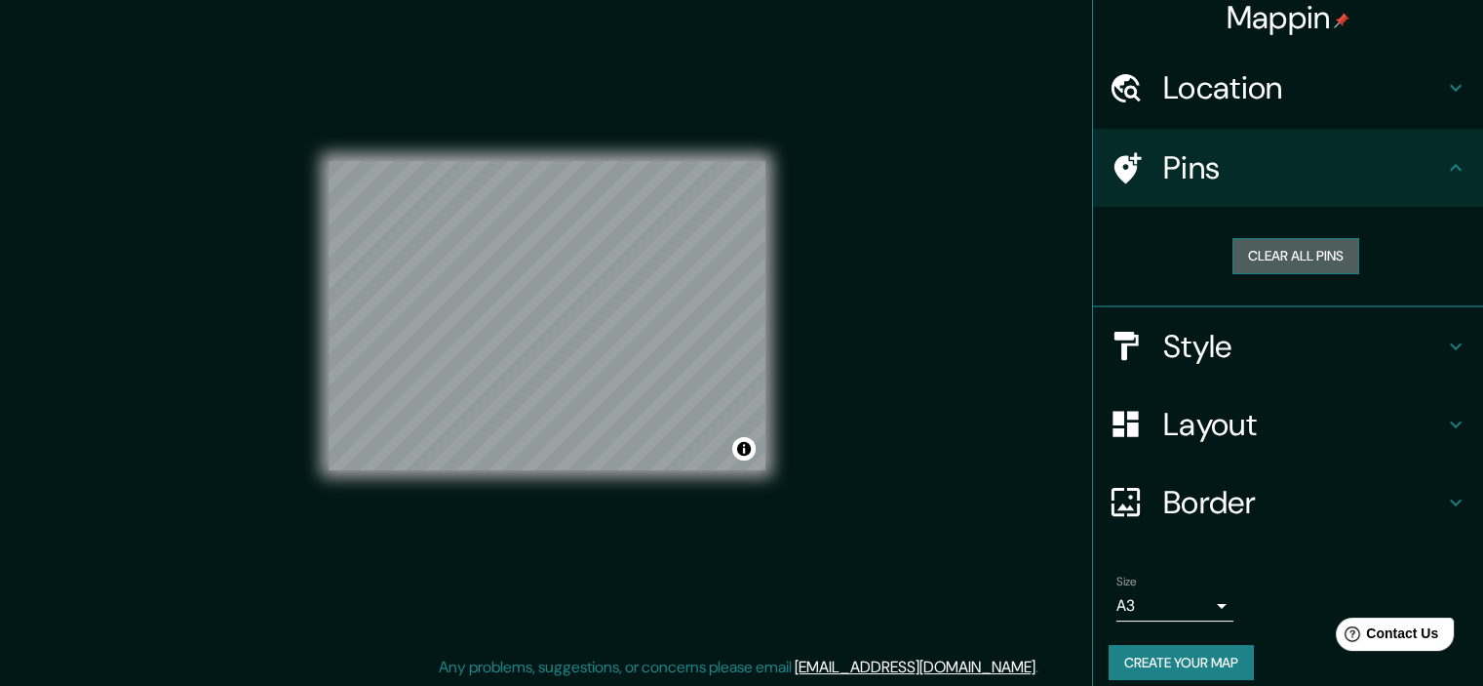
click at [1294, 256] on button "Clear all pins" at bounding box center [1296, 256] width 127 height 36
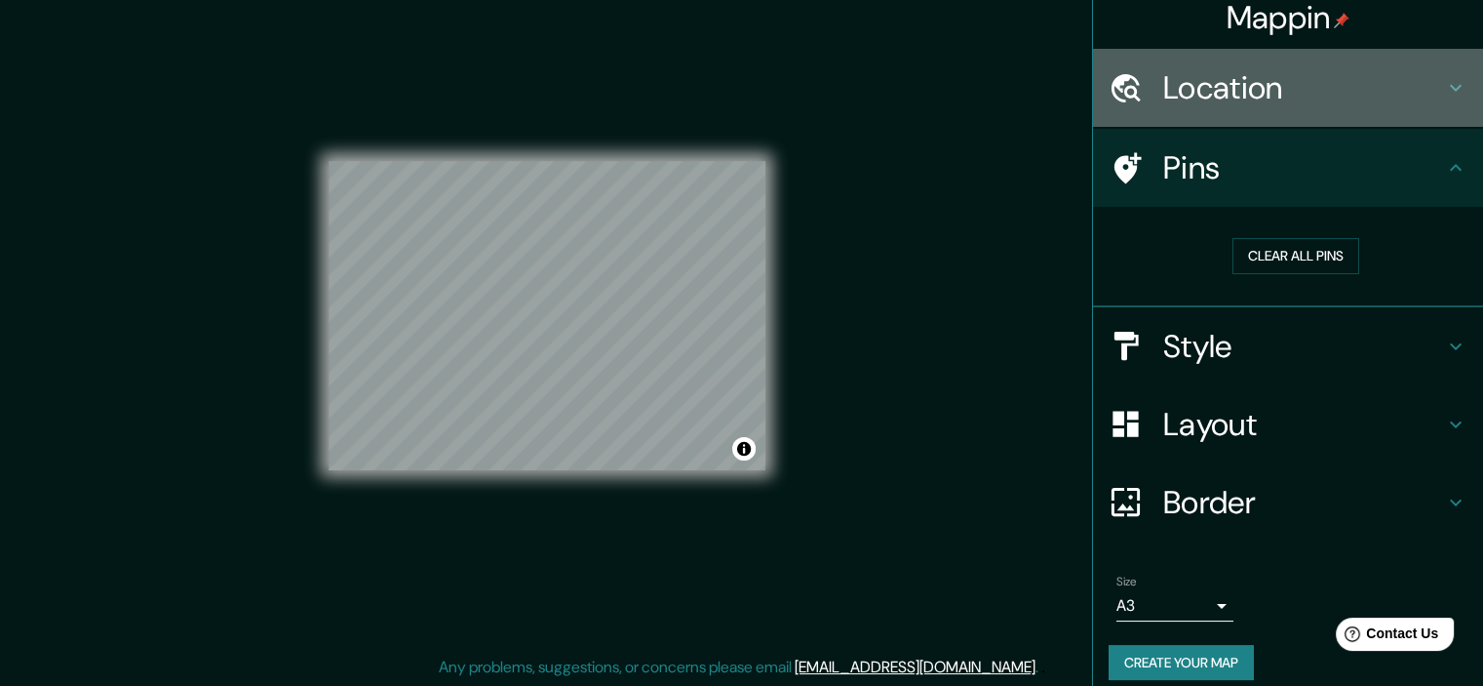
click at [1248, 89] on h4 "Location" at bounding box center [1303, 87] width 281 height 39
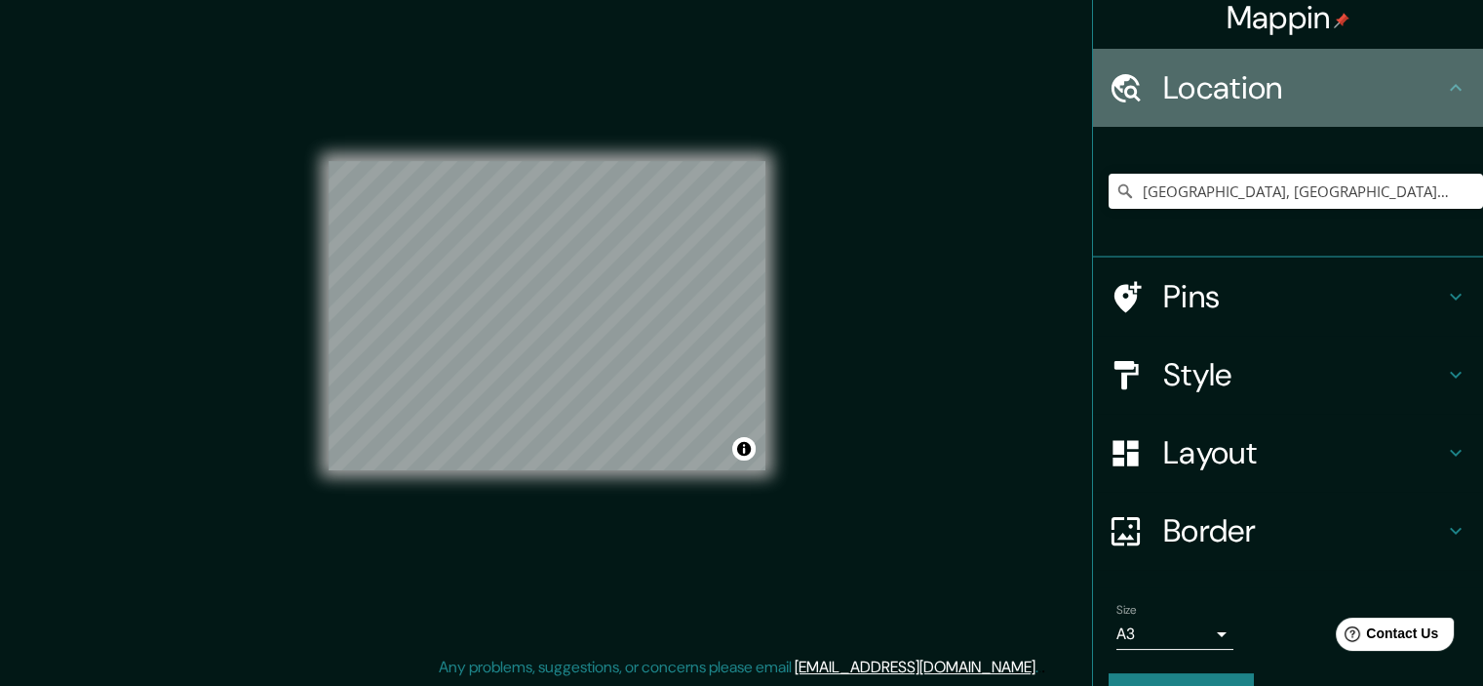
click at [1248, 89] on h4 "Location" at bounding box center [1303, 87] width 281 height 39
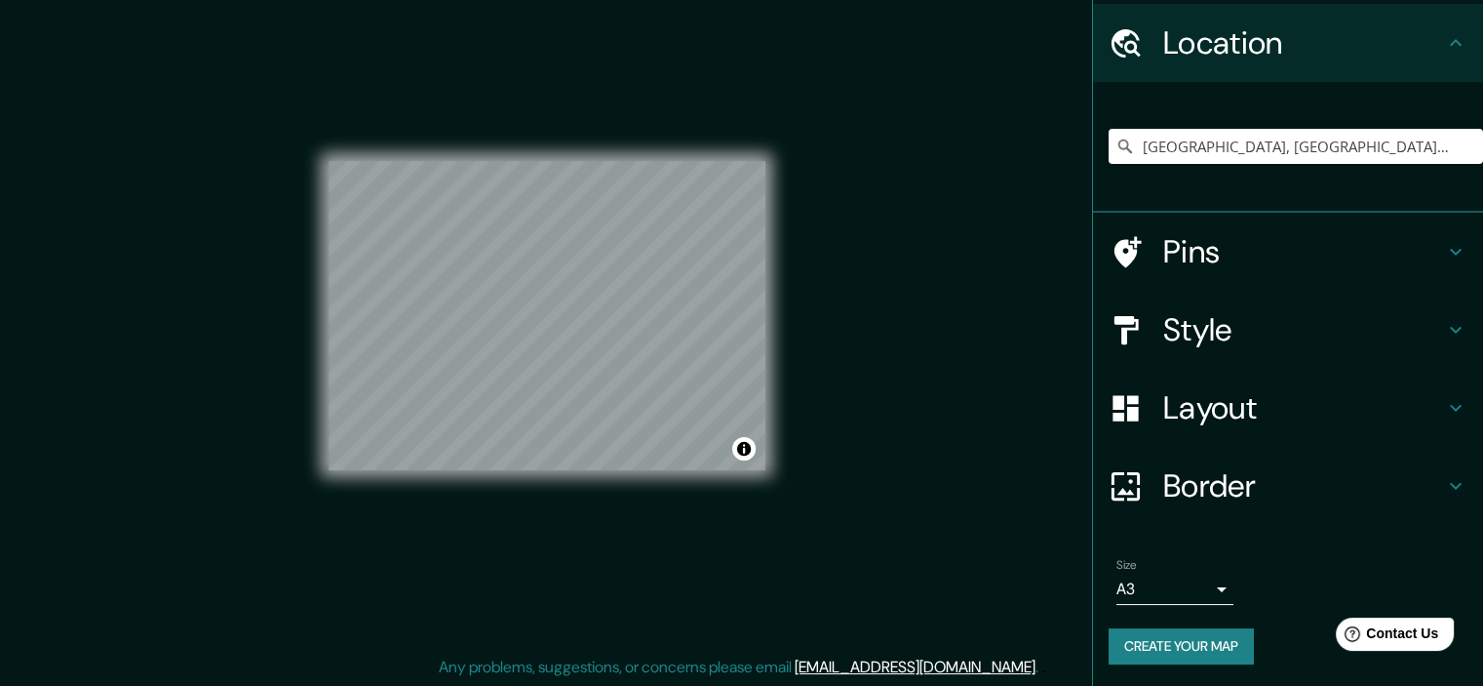
click at [1261, 501] on h4 "Border" at bounding box center [1303, 485] width 281 height 39
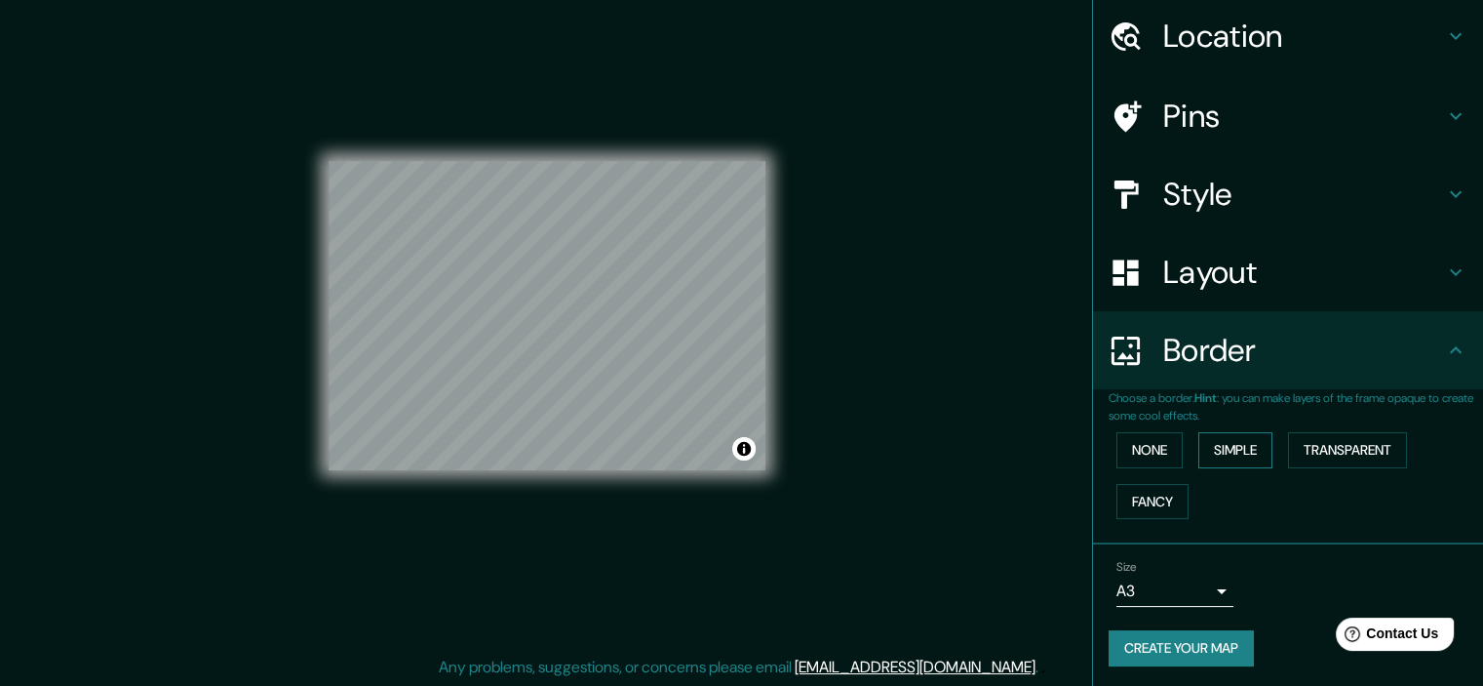
scroll to position [66, 0]
